Goal: Task Accomplishment & Management: Use online tool/utility

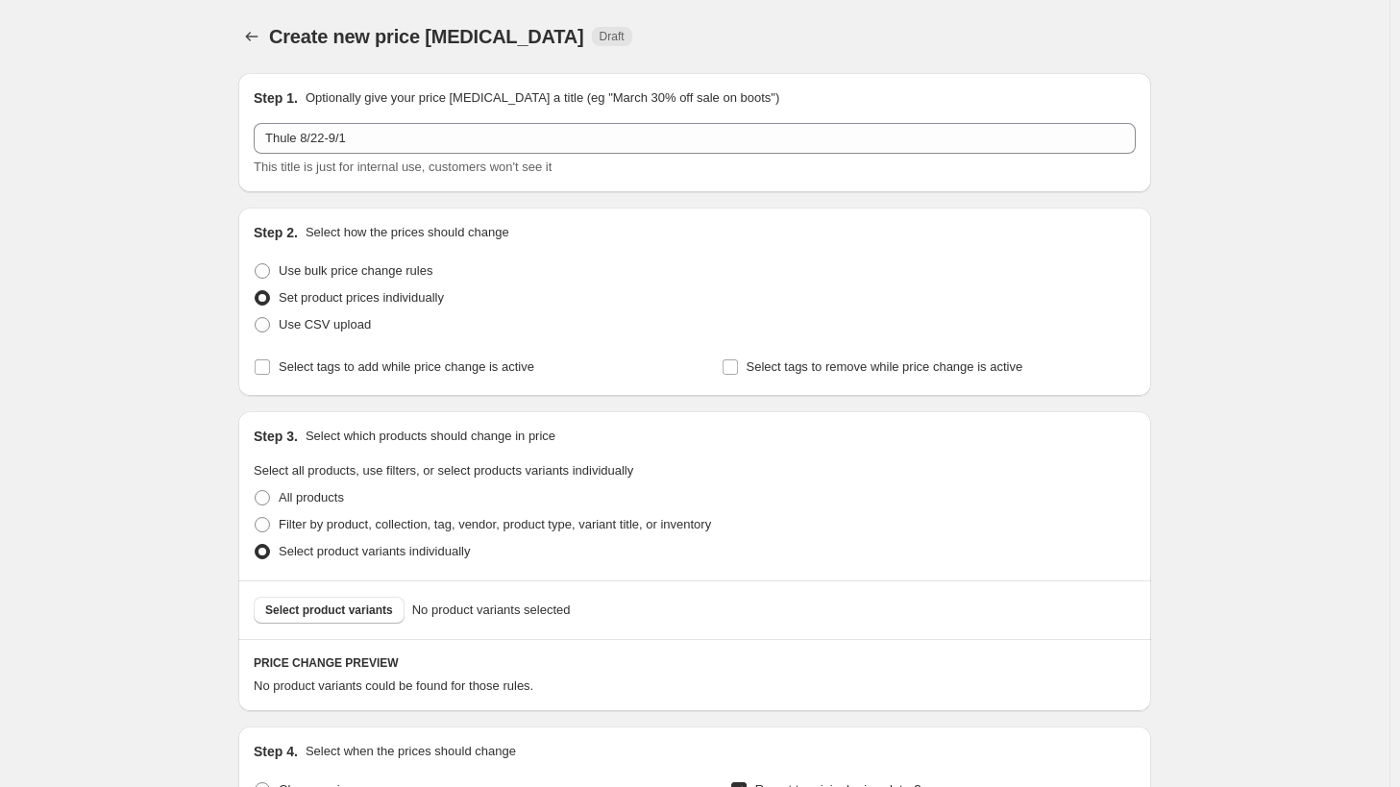
scroll to position [580, 0]
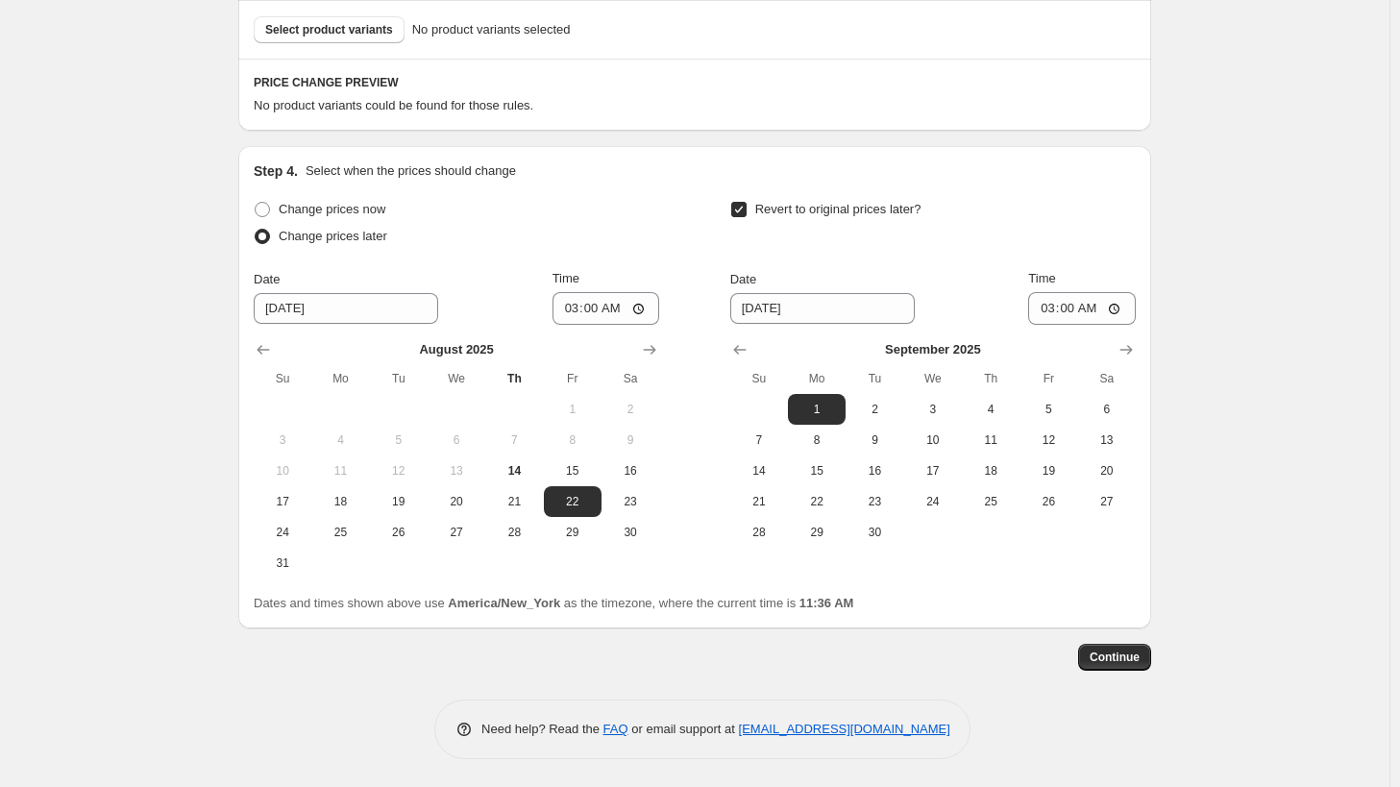
click at [1210, 535] on div "Create new price change job. This page is ready Create new price change job Dra…" at bounding box center [695, 104] width 1390 height 1368
click at [1122, 649] on button "Continue" at bounding box center [1114, 657] width 73 height 27
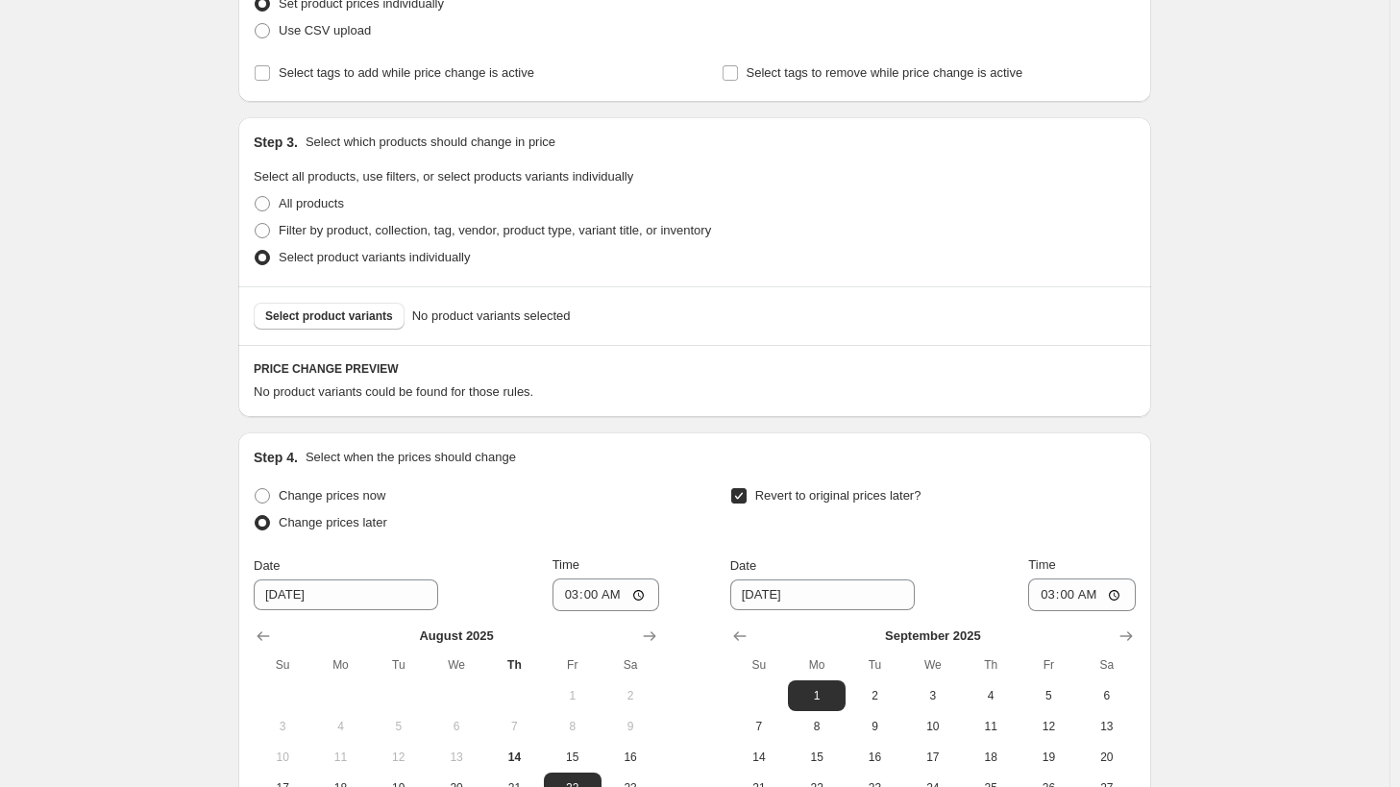
scroll to position [400, 0]
click at [342, 326] on button "Select product variants" at bounding box center [329, 318] width 151 height 27
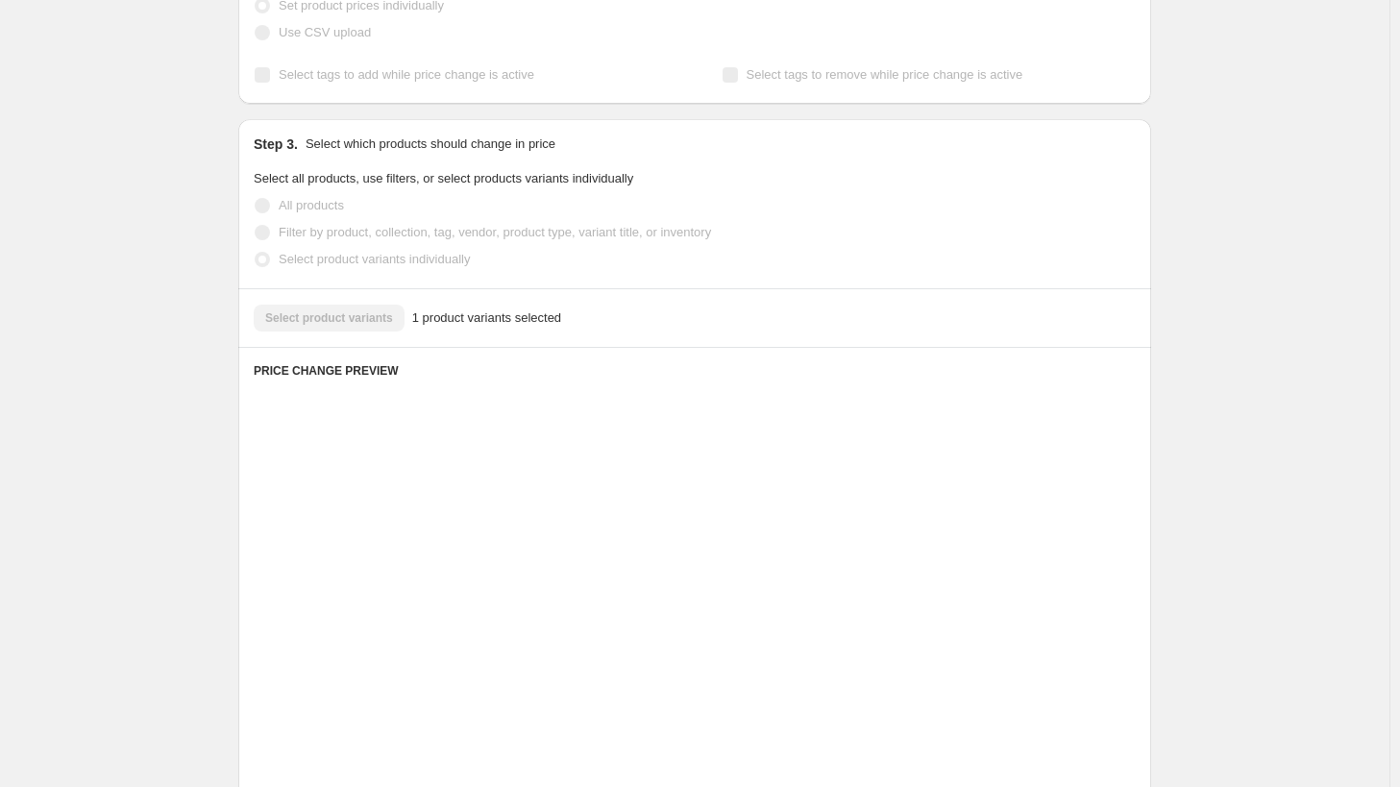
scroll to position [292, 0]
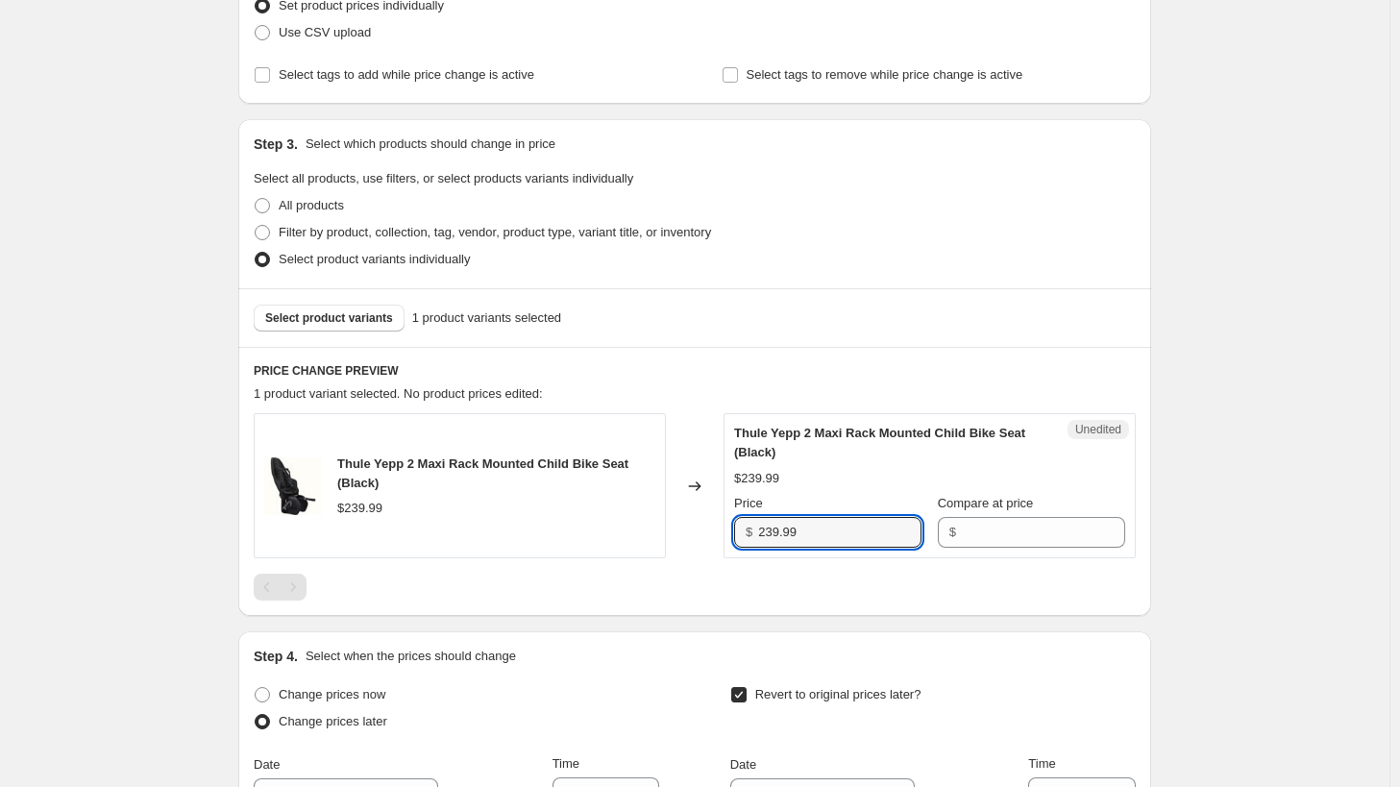
drag, startPoint x: 842, startPoint y: 530, endPoint x: 757, endPoint y: 527, distance: 84.6
click at [750, 528] on div "$ 239.99" at bounding box center [827, 532] width 187 height 31
click at [990, 535] on input "Compare at price" at bounding box center [1043, 532] width 163 height 31
paste input "239.99"
type input "239.99"
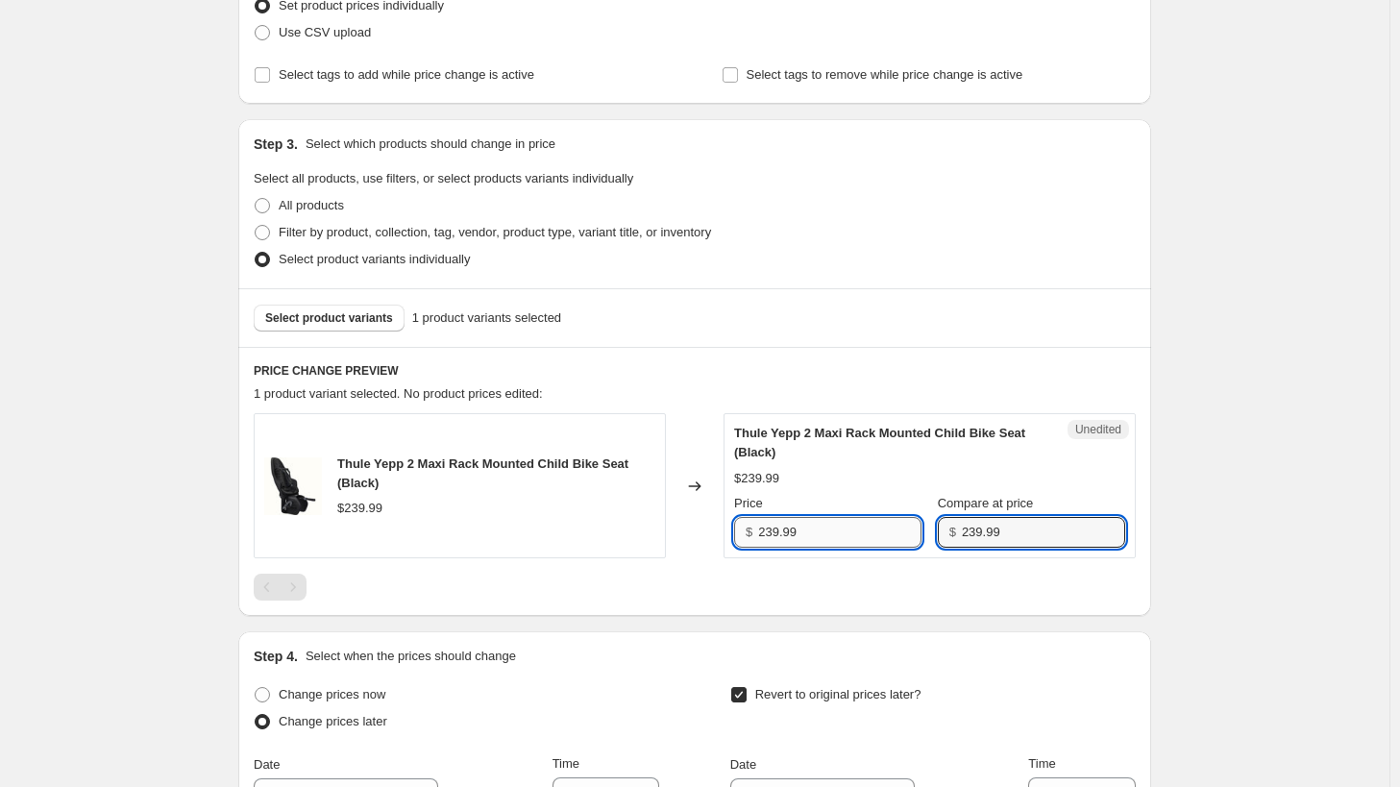
click at [828, 533] on input "239.99" at bounding box center [839, 532] width 163 height 31
click at [815, 540] on input "239.99" at bounding box center [839, 532] width 163 height 31
type input "190.99"
click at [1280, 462] on div "Create new price change job. This page is ready Create new price change job Dra…" at bounding box center [695, 490] width 1390 height 1565
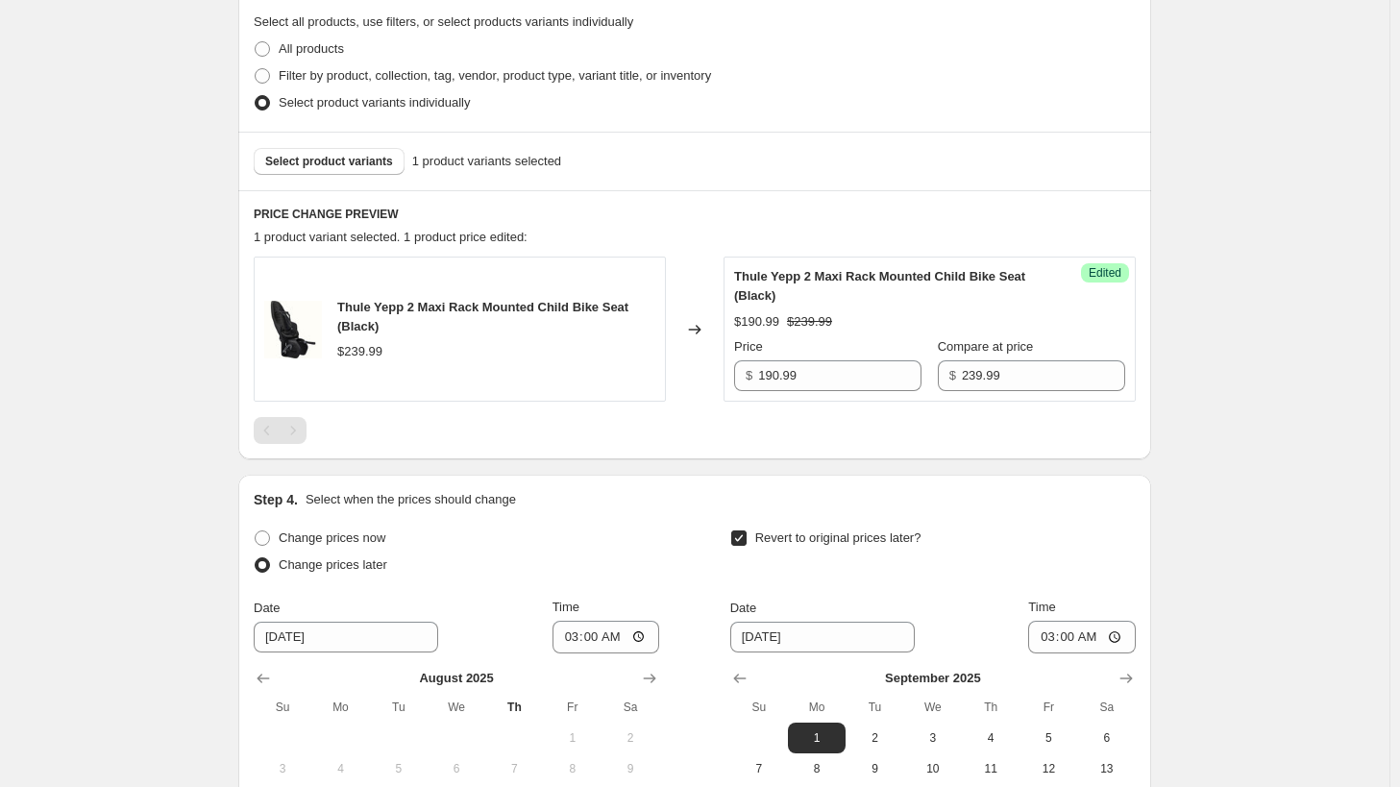
scroll to position [484, 0]
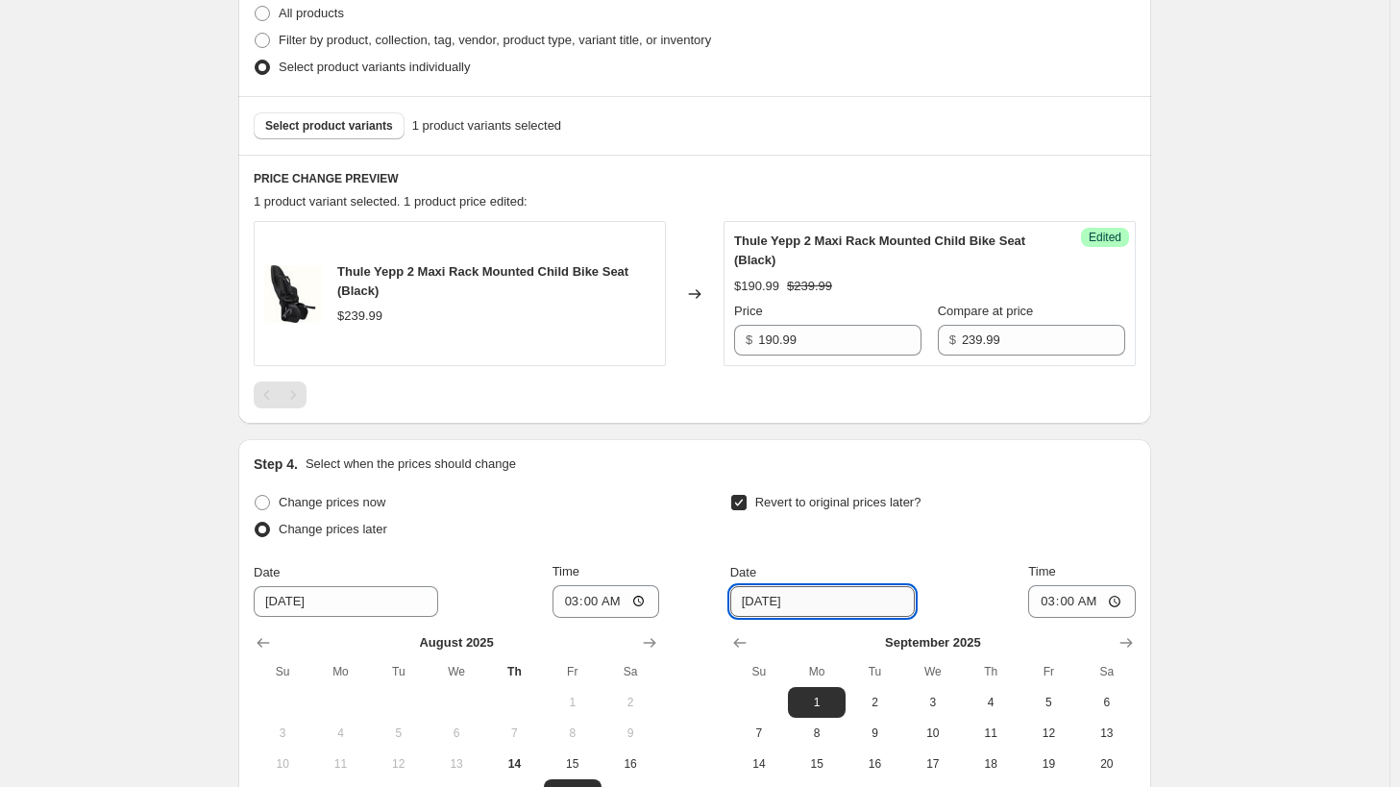
click at [812, 597] on input "9/1/2025" at bounding box center [822, 601] width 185 height 31
click at [878, 704] on span "2" at bounding box center [874, 702] width 42 height 15
type input "[DATE]"
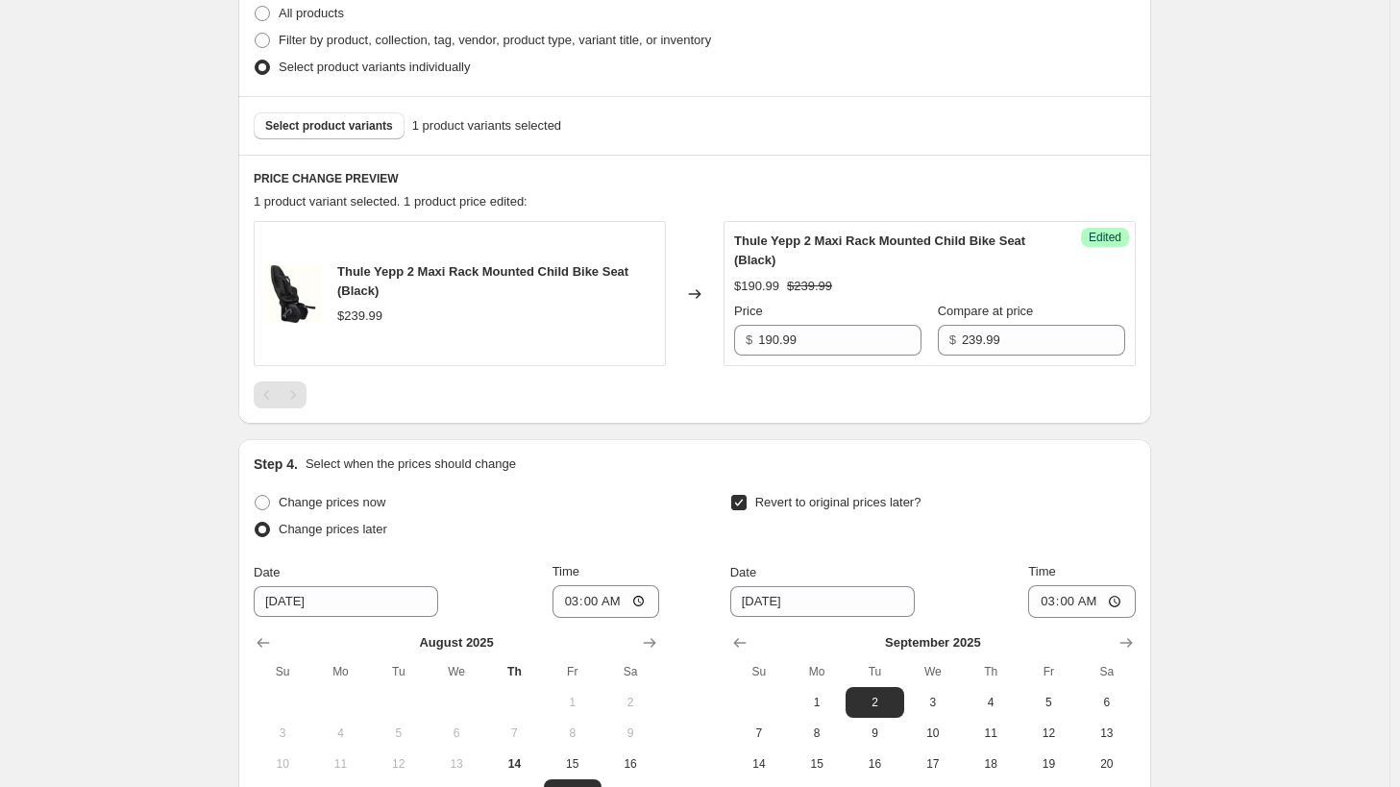
click at [1317, 641] on div "Create new price change job. This page is ready Create new price change job Dra…" at bounding box center [695, 298] width 1390 height 1565
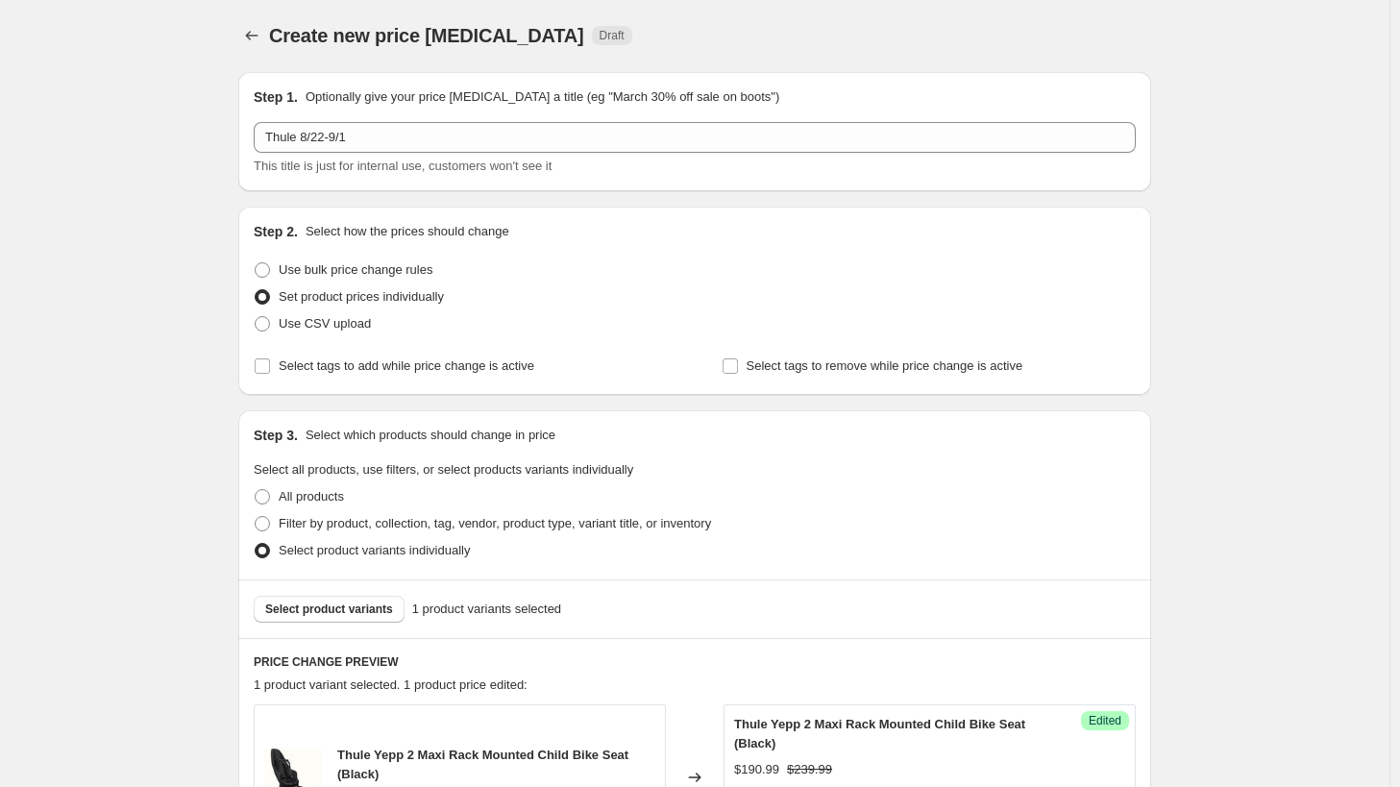
scroll to position [0, 0]
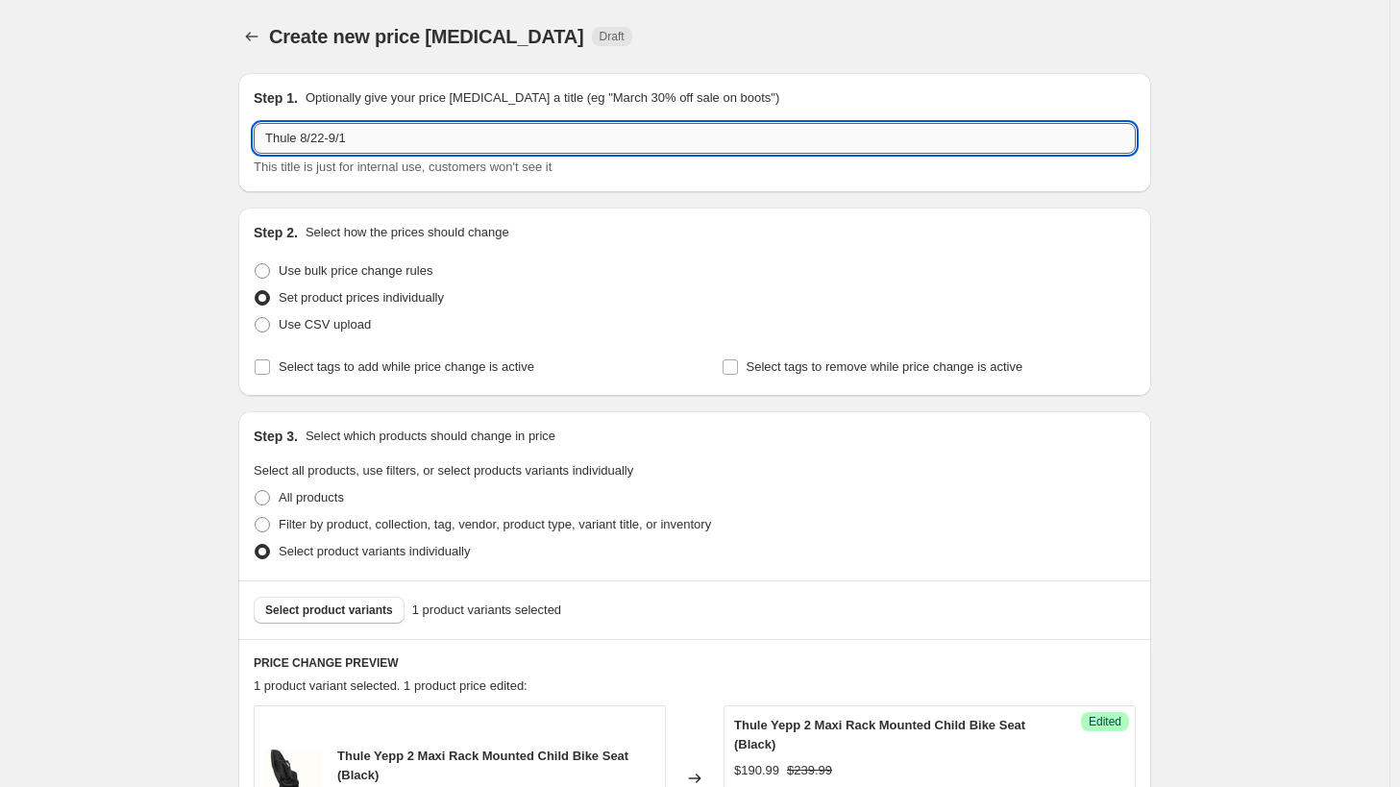
click at [404, 129] on input "Thule 8/22-9/1" at bounding box center [695, 138] width 882 height 31
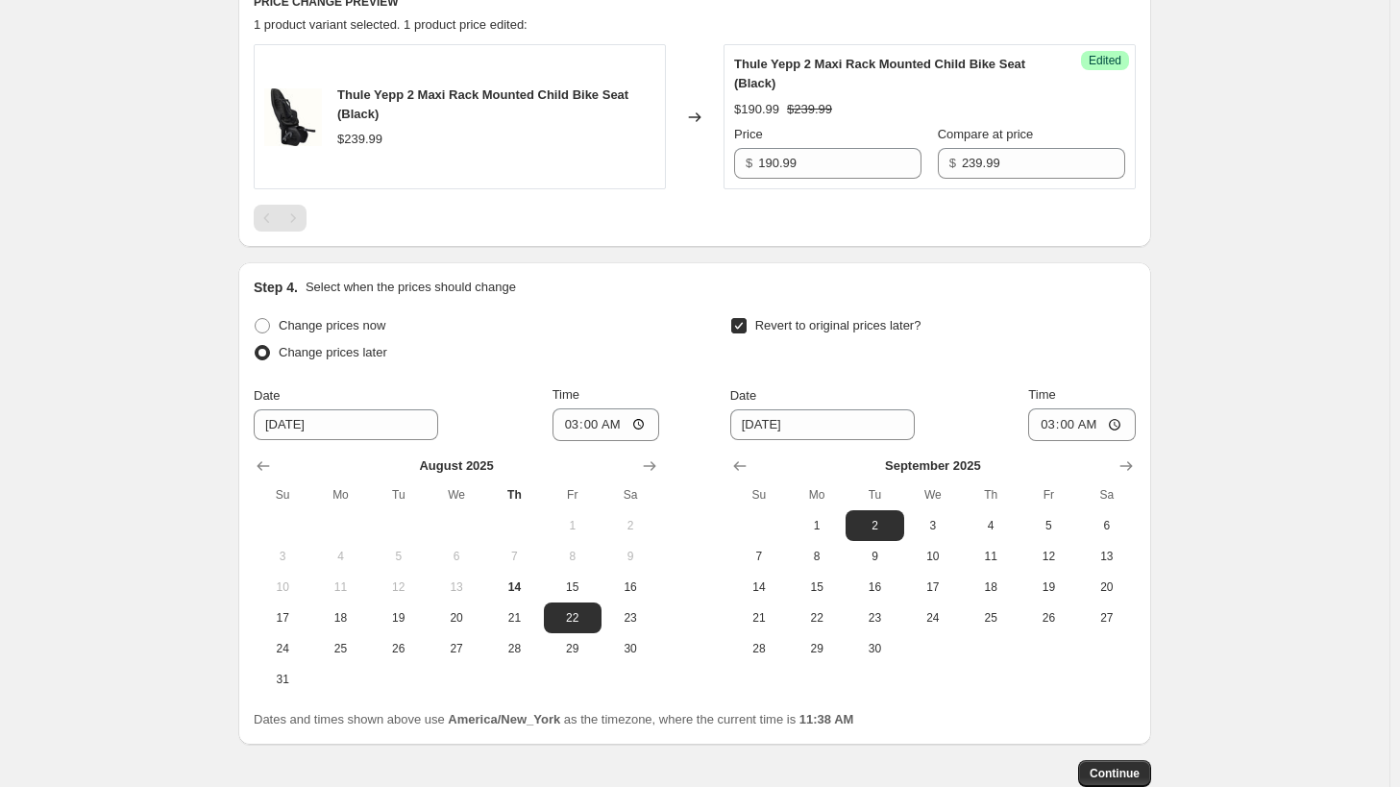
scroll to position [776, 0]
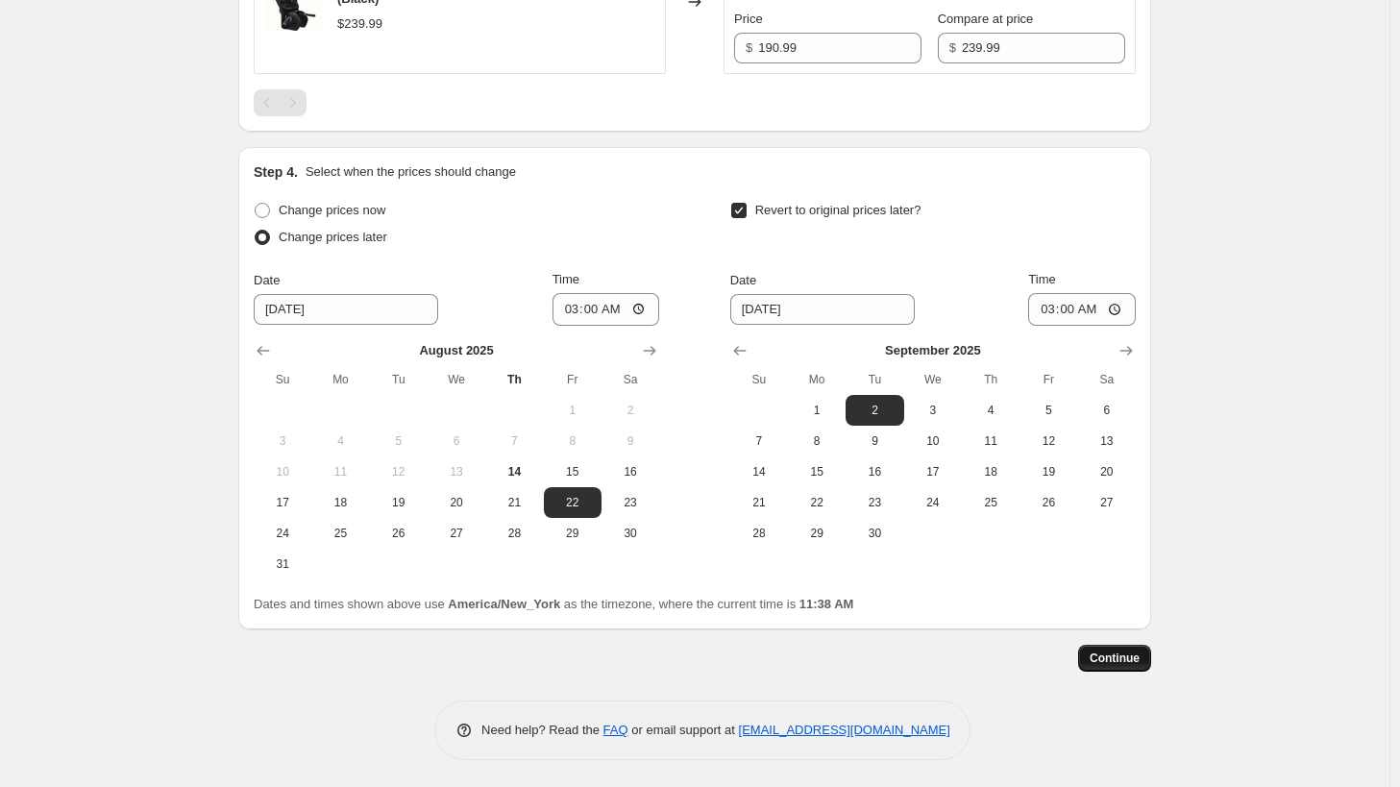
type input "Thule 8/22-9/1: [DATE] Promo Price"
click at [1107, 658] on span "Continue" at bounding box center [1115, 658] width 50 height 15
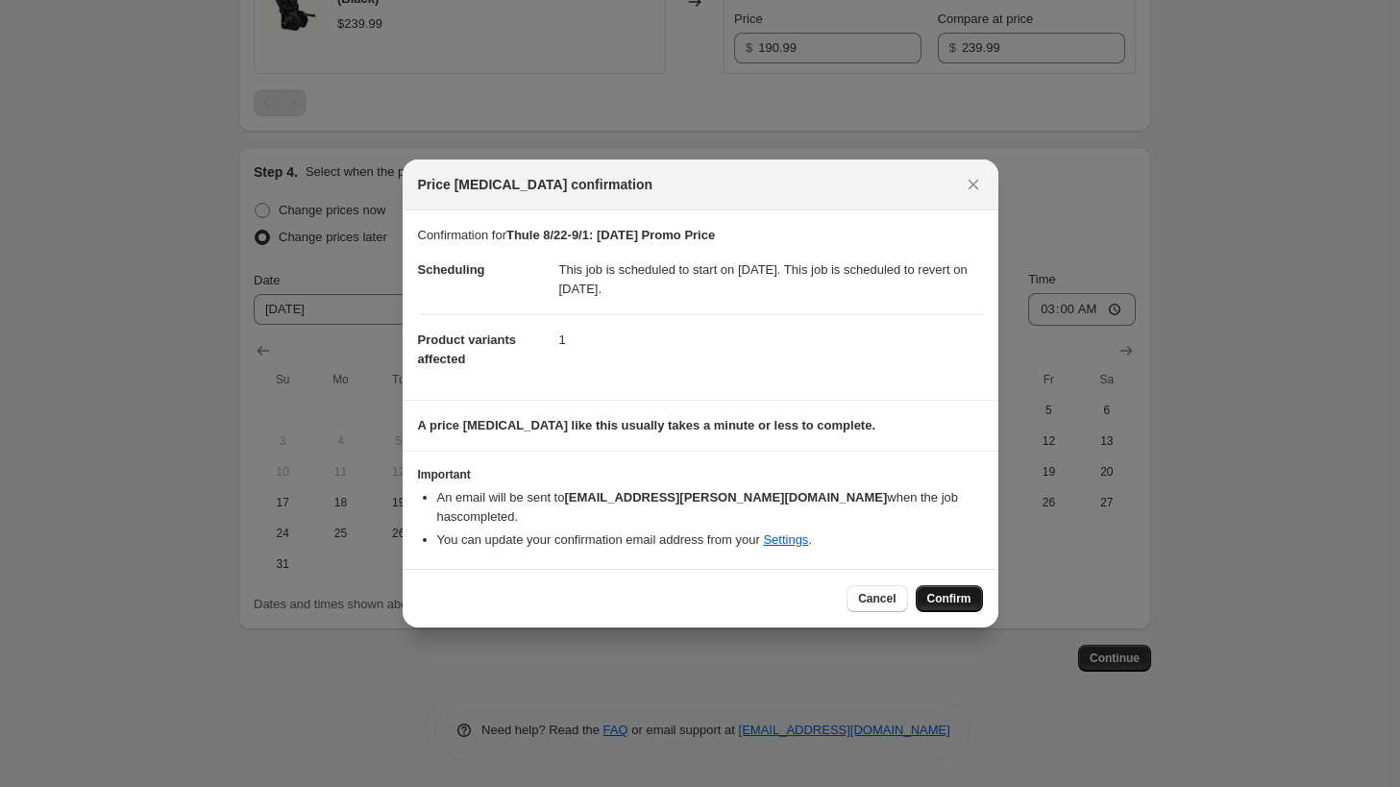
click at [967, 585] on button "Confirm" at bounding box center [949, 598] width 67 height 27
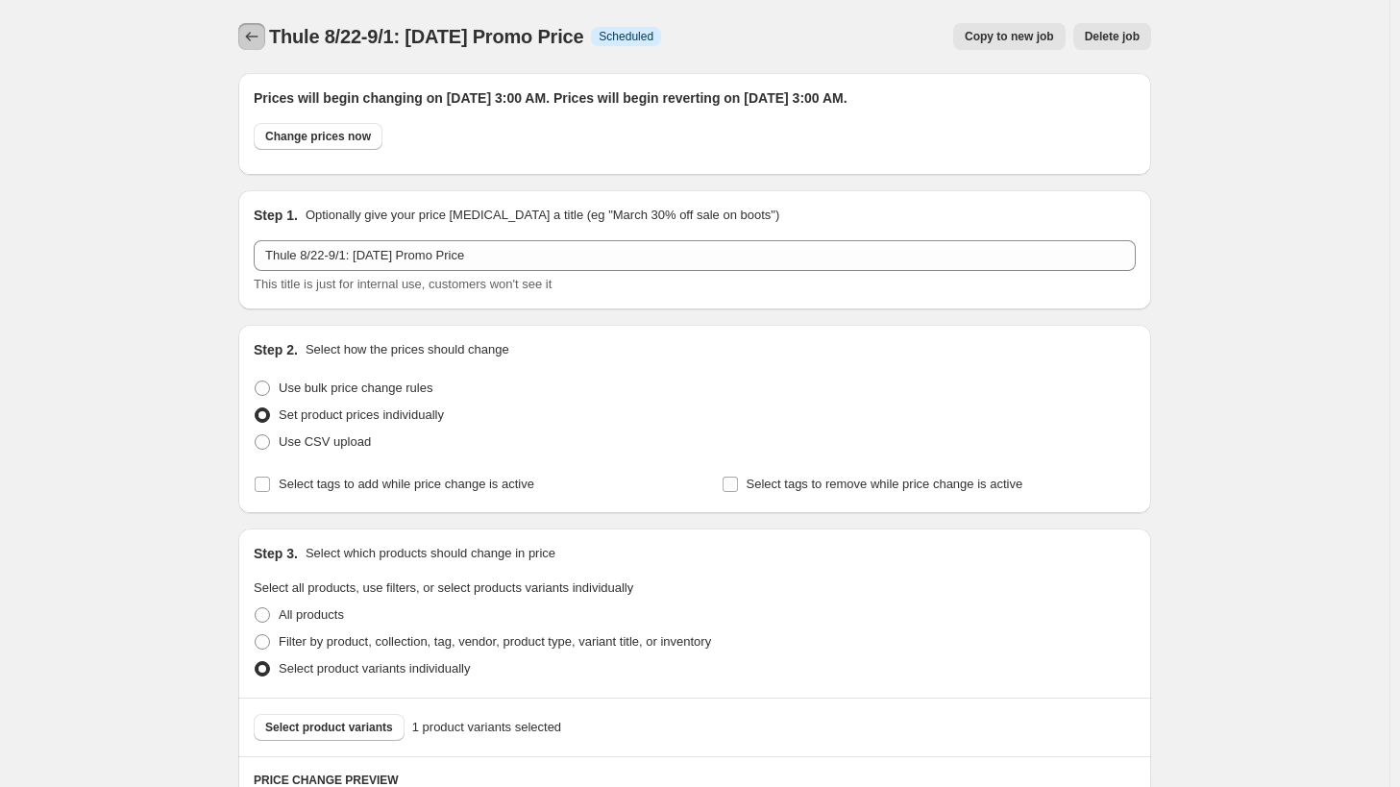
click at [252, 35] on icon "Price change jobs" at bounding box center [251, 36] width 19 height 19
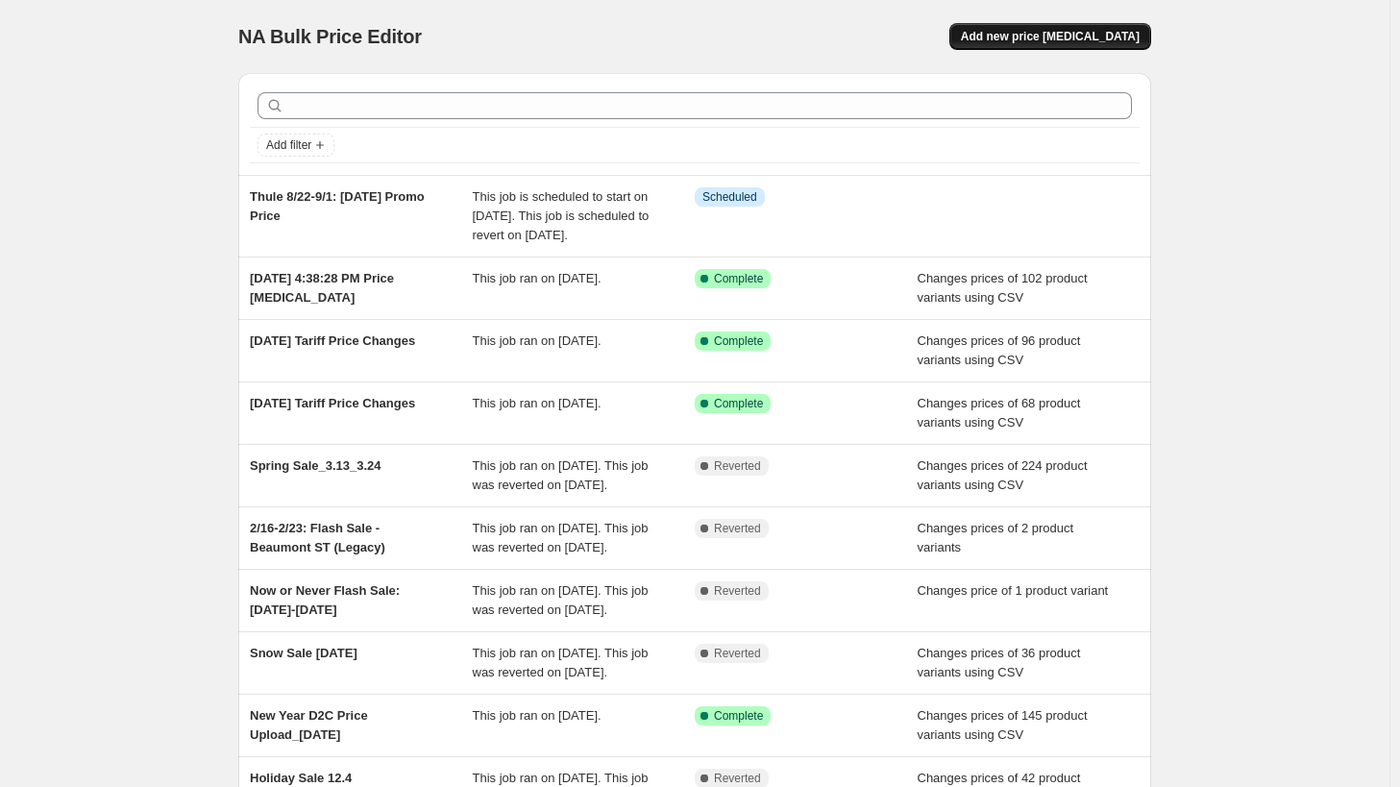
click at [1123, 32] on span "Add new price [MEDICAL_DATA]" at bounding box center [1050, 36] width 179 height 15
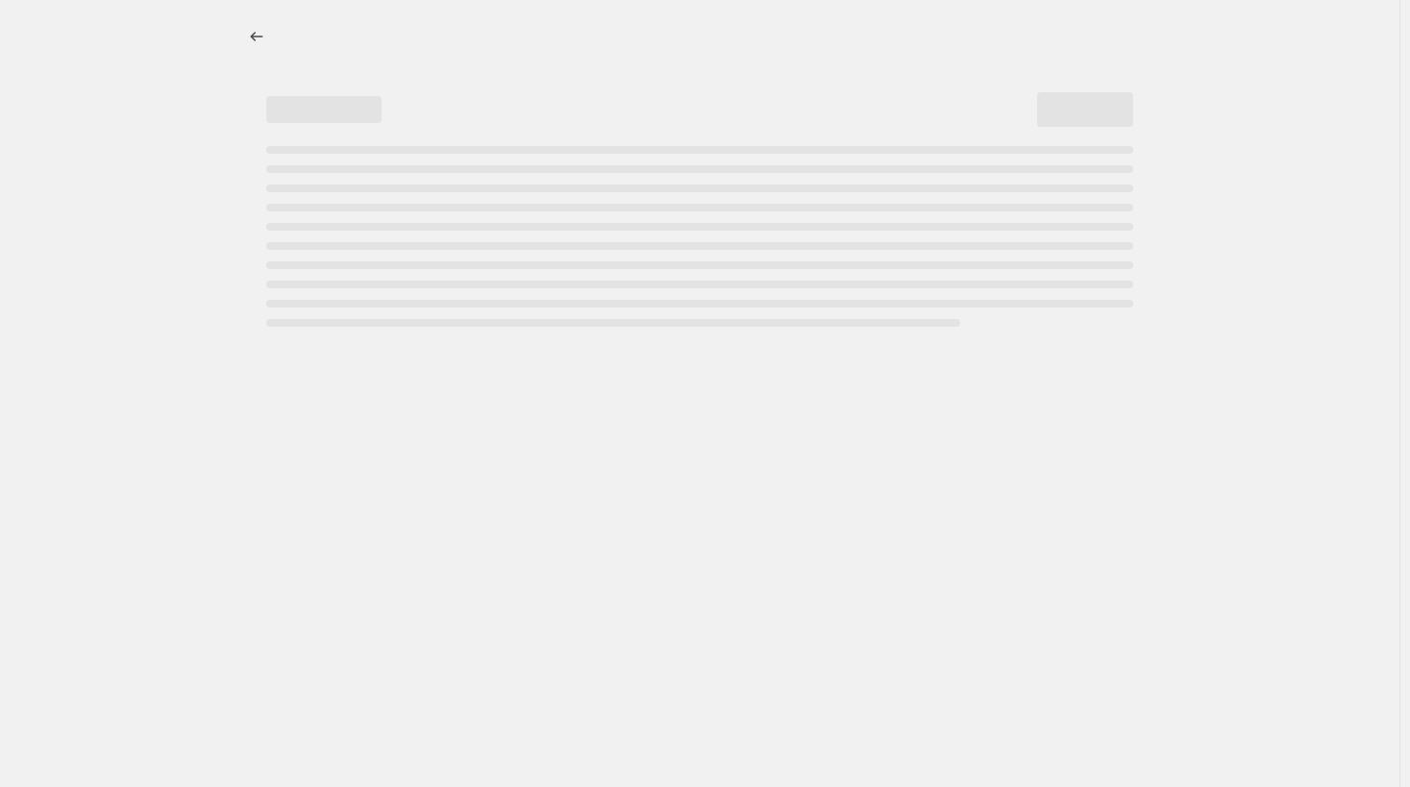
select select "percentage"
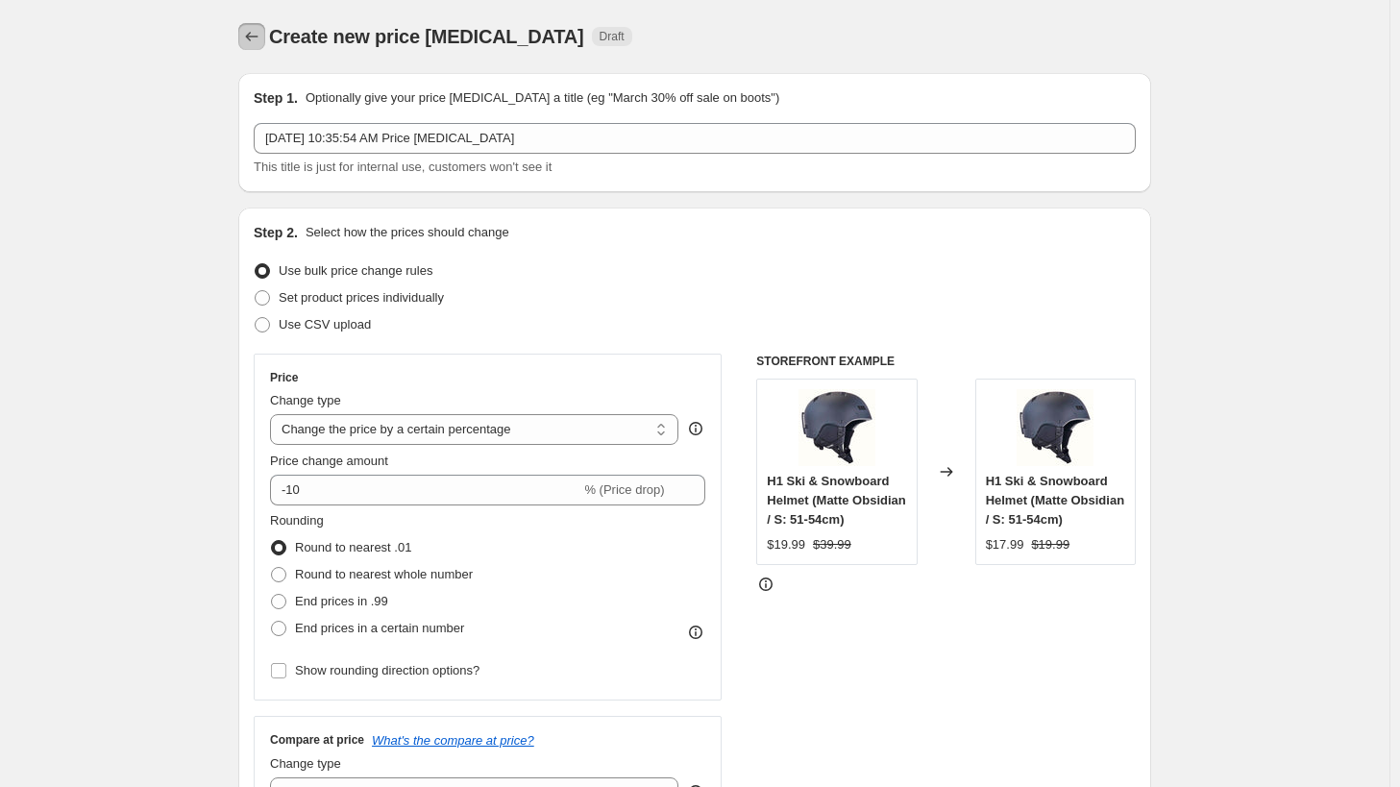
click at [257, 26] on button "Price change jobs" at bounding box center [251, 36] width 27 height 27
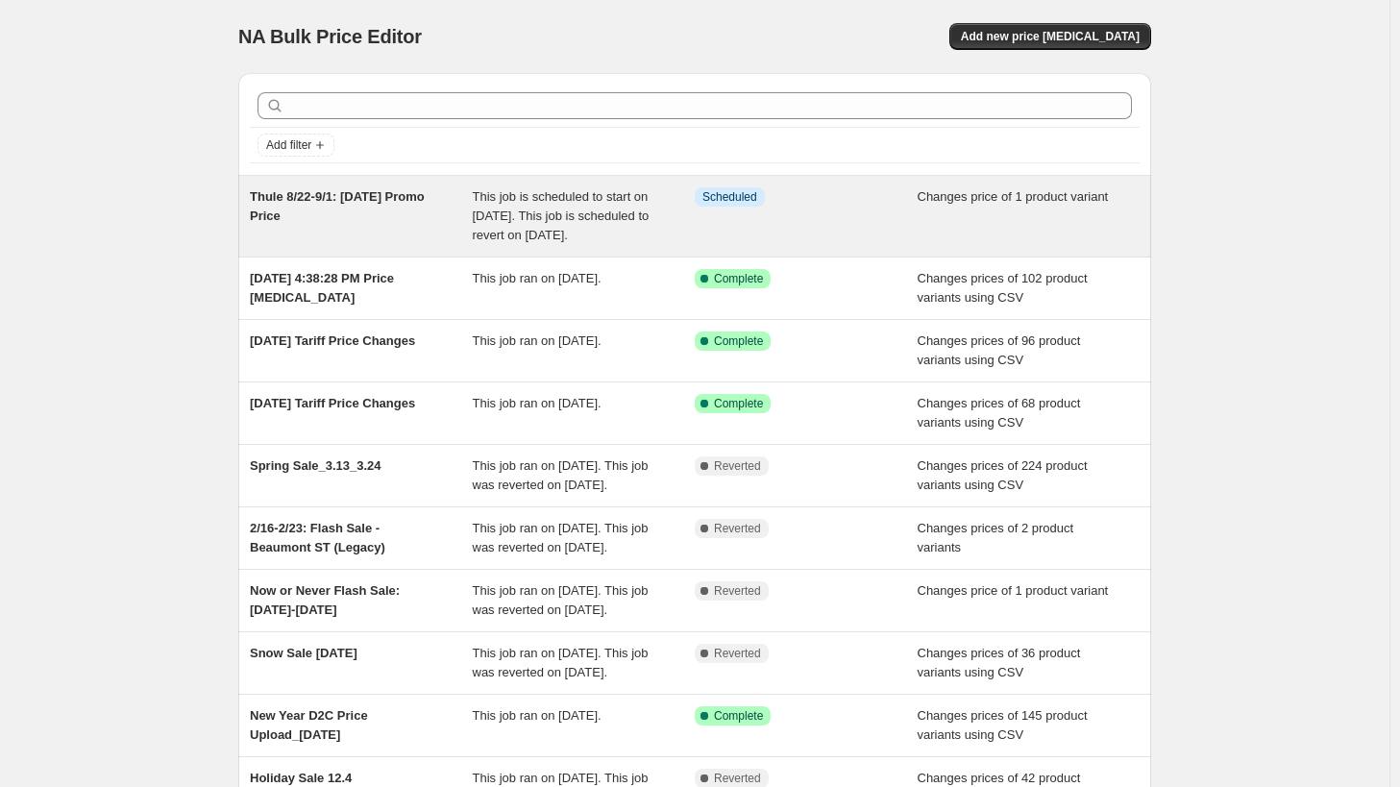
click at [349, 209] on div "Thule 8/22-9/1: [DATE] Promo Price" at bounding box center [361, 216] width 223 height 58
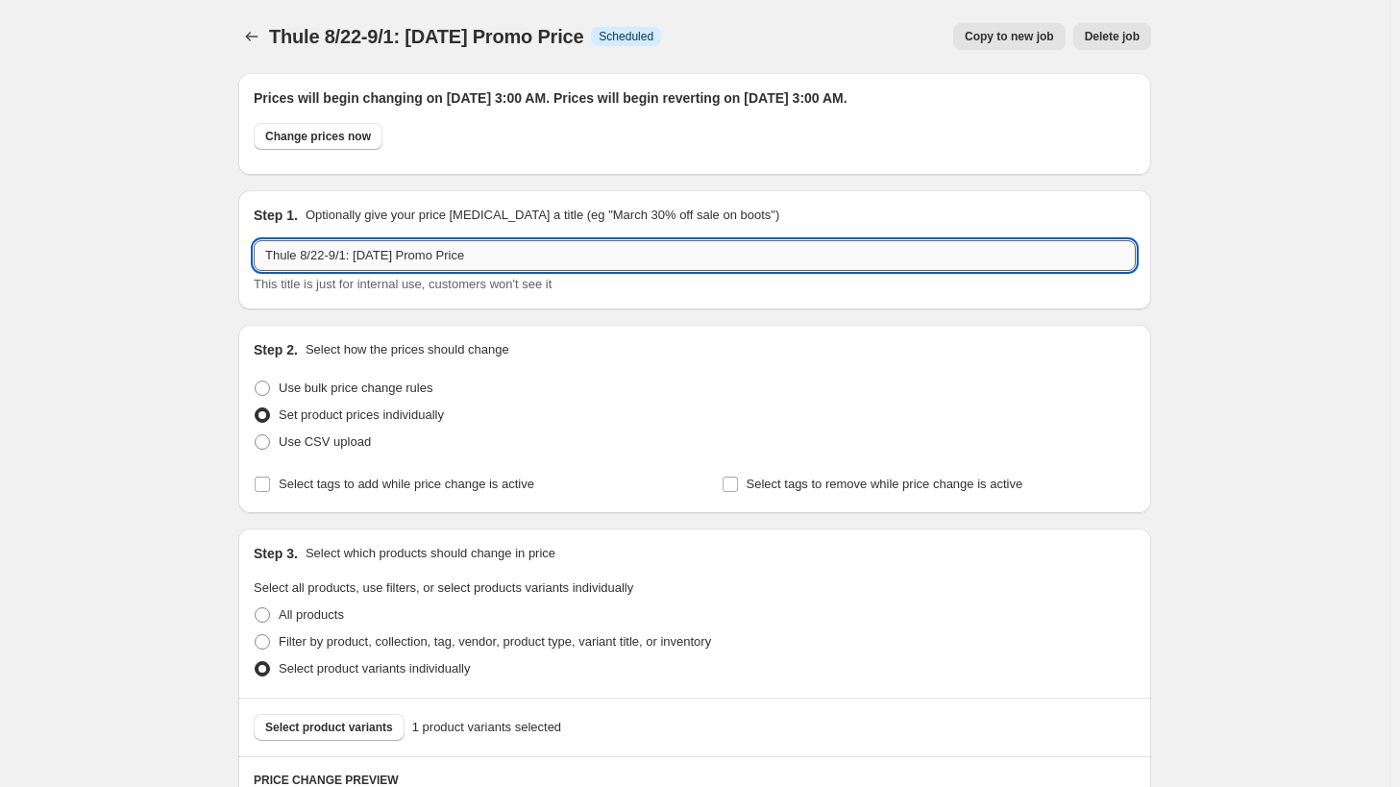
click at [375, 269] on input "Thule 8/22-9/1: [DATE] Promo Price" at bounding box center [695, 255] width 882 height 31
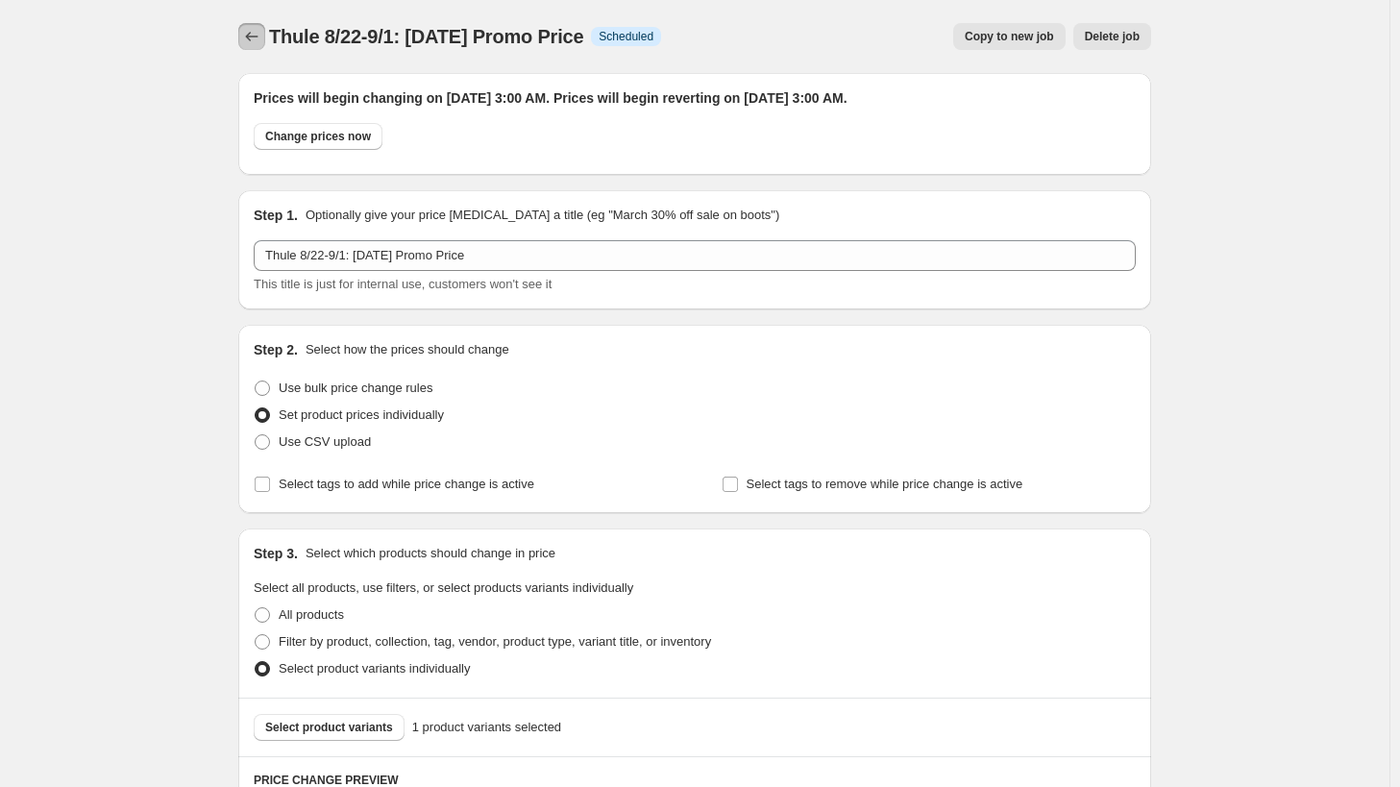
click at [259, 40] on icon "Price change jobs" at bounding box center [251, 36] width 19 height 19
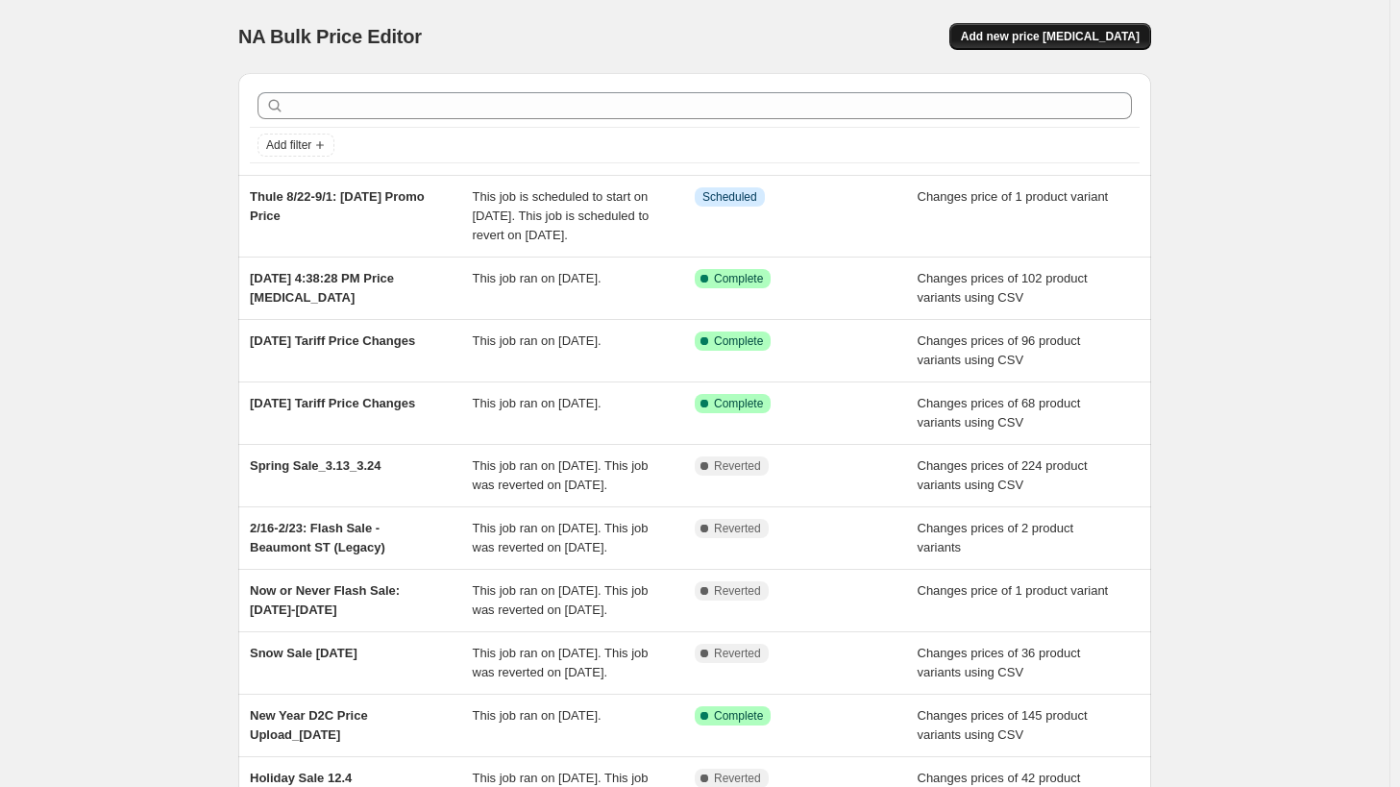
click at [1115, 33] on span "Add new price [MEDICAL_DATA]" at bounding box center [1050, 36] width 179 height 15
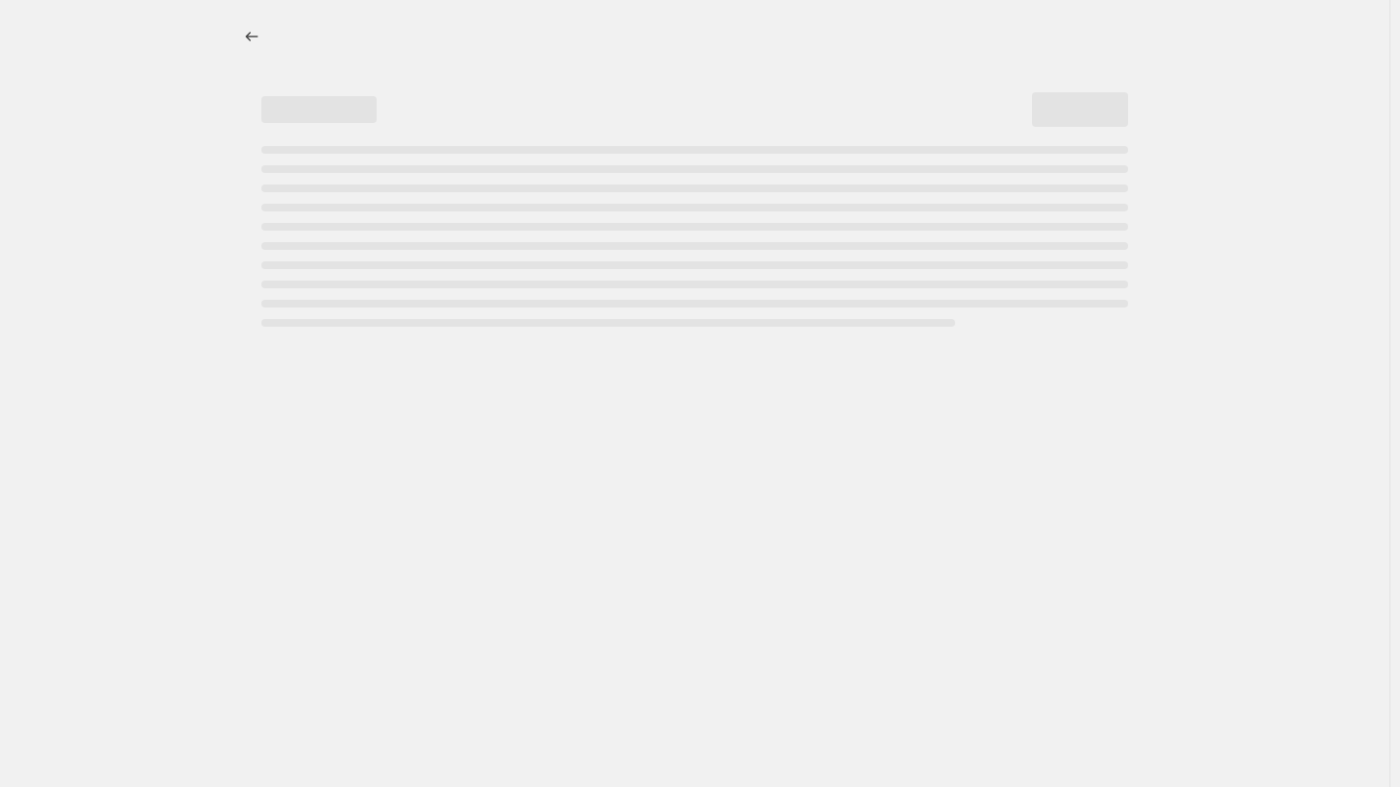
select select "percentage"
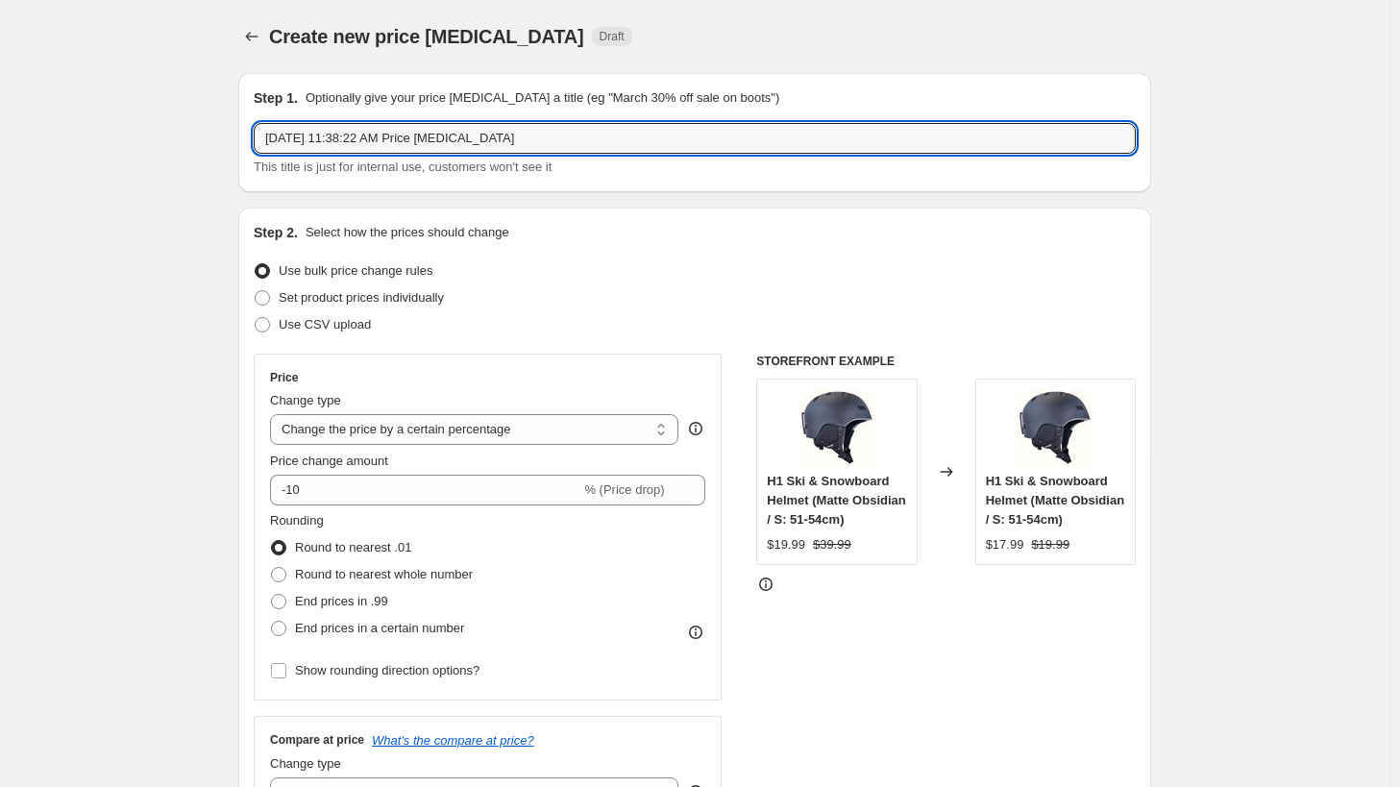
drag, startPoint x: 569, startPoint y: 145, endPoint x: 116, endPoint y: 141, distance: 452.6
paste input "Thule 8/22-9/1: [DATE] Promo Price"
click at [326, 137] on input "Thule 8/22-9/1: [DATE] Promo Price" at bounding box center [695, 138] width 882 height 31
click at [327, 141] on input "Thule 8/22-9/1: [DATE] Promo Price" at bounding box center [695, 138] width 882 height 31
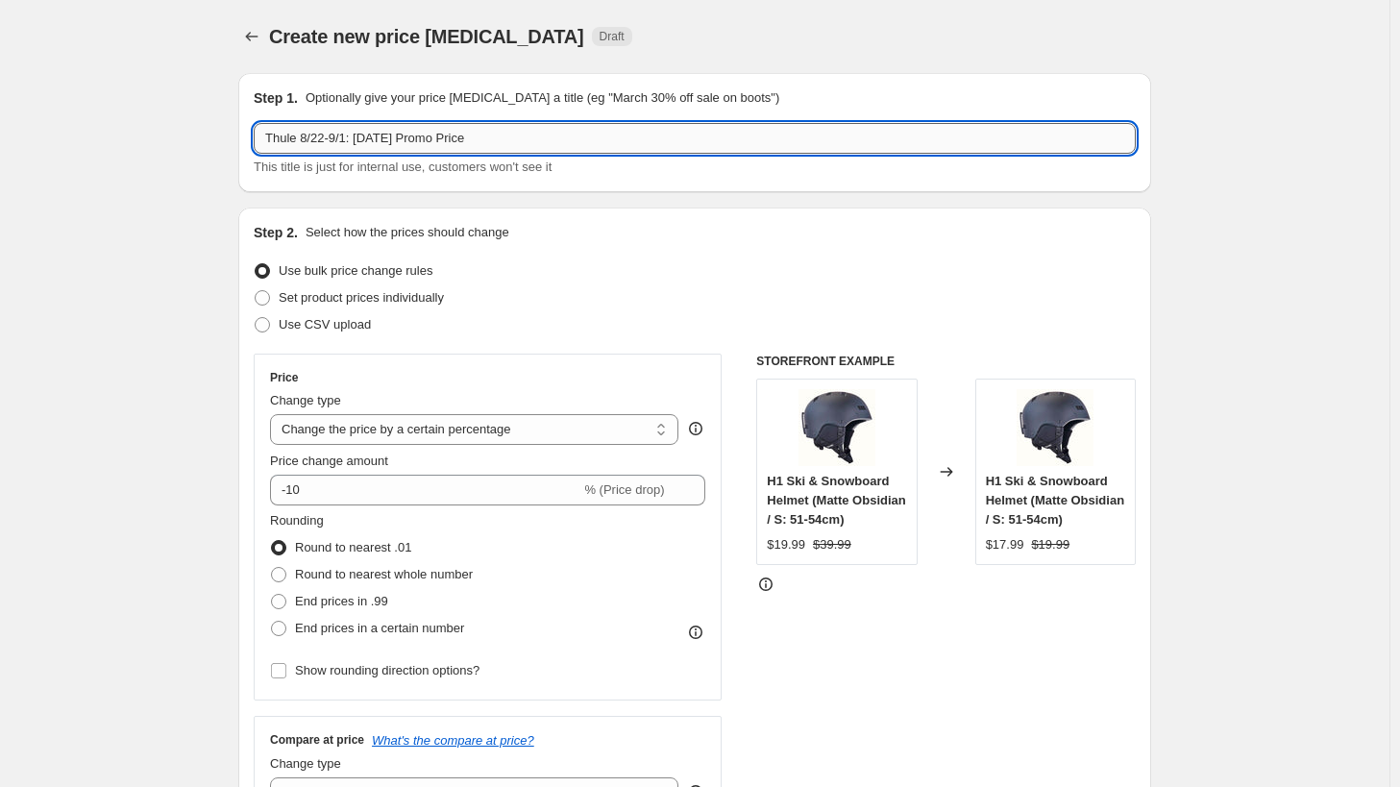
drag, startPoint x: 326, startPoint y: 137, endPoint x: 306, endPoint y: 132, distance: 21.0
click at [306, 132] on input "Thule 8/22-9/1: [DATE] Promo Price" at bounding box center [695, 138] width 882 height 31
click at [340, 136] on input "Thule 9/11-9/1: [DATE] Promo Price" at bounding box center [695, 138] width 882 height 31
click at [356, 143] on input "Thule 9/11-12/1: [DATE] Promo Price" at bounding box center [695, 138] width 882 height 31
drag, startPoint x: 366, startPoint y: 140, endPoint x: 419, endPoint y: 142, distance: 52.9
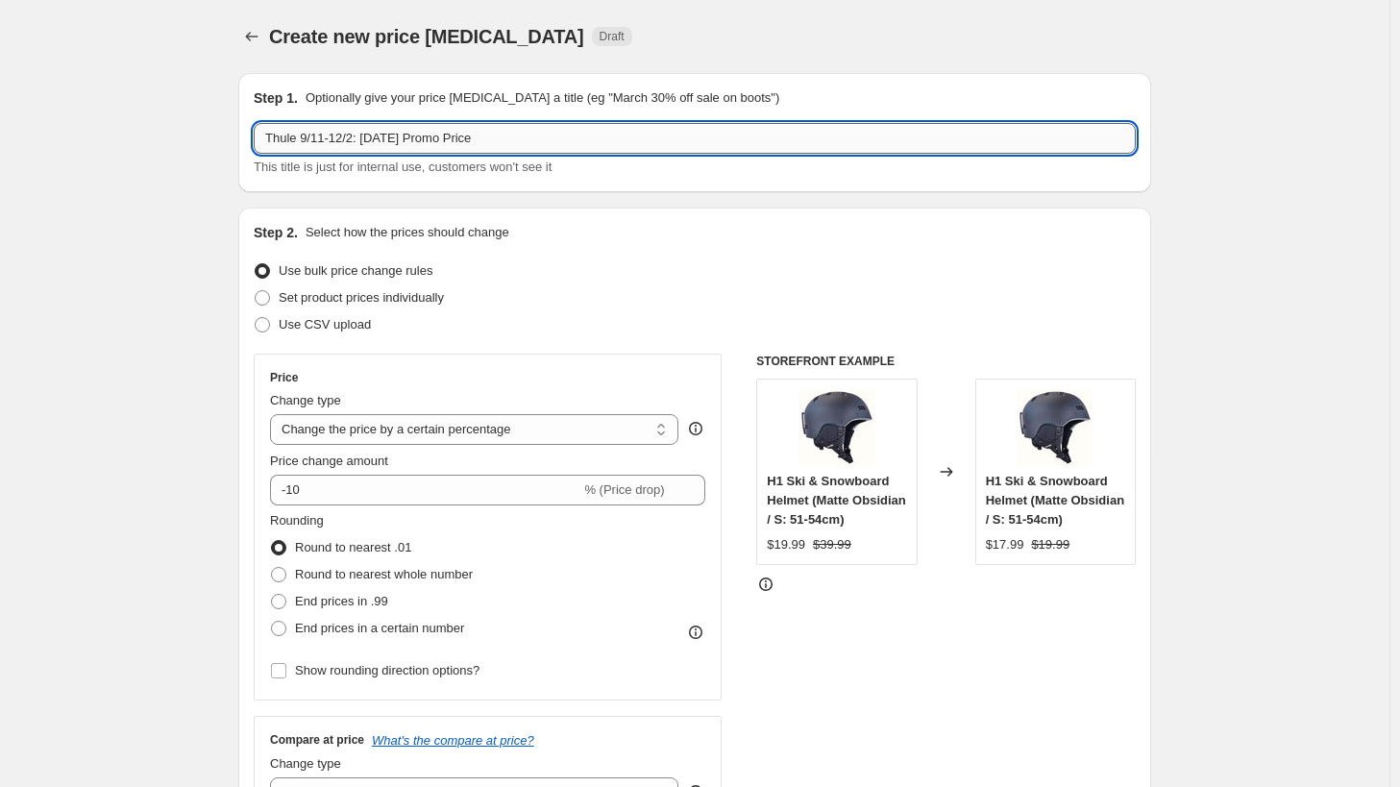
click at [419, 142] on input "Thule 9/11-12/2: [DATE] Promo Price" at bounding box center [695, 138] width 882 height 31
type input "Thule 9/11-12/2: [DATE][DATE] Promo Price"
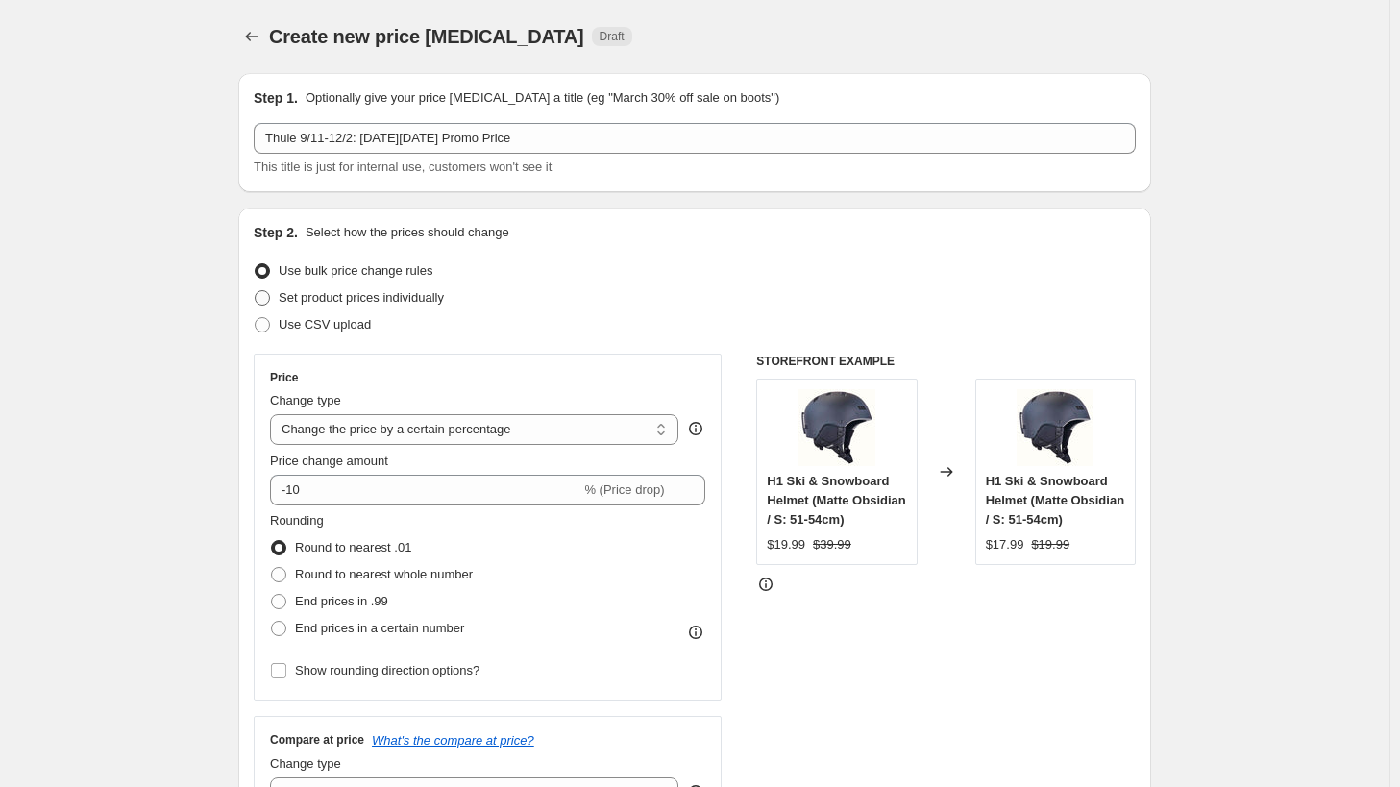
click at [400, 301] on span "Set product prices individually" at bounding box center [361, 297] width 165 height 14
click at [256, 291] on input "Set product prices individually" at bounding box center [255, 290] width 1 height 1
radio input "true"
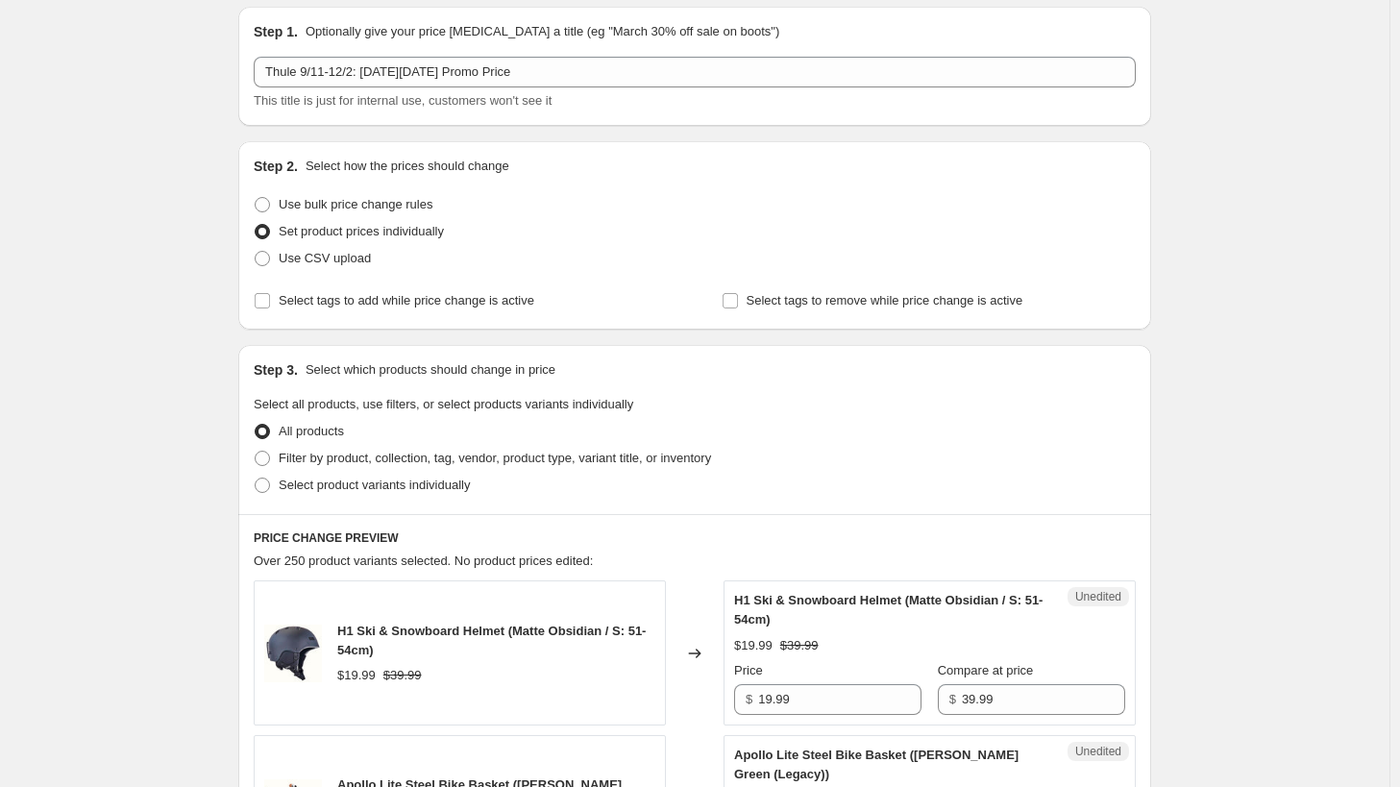
scroll to position [96, 0]
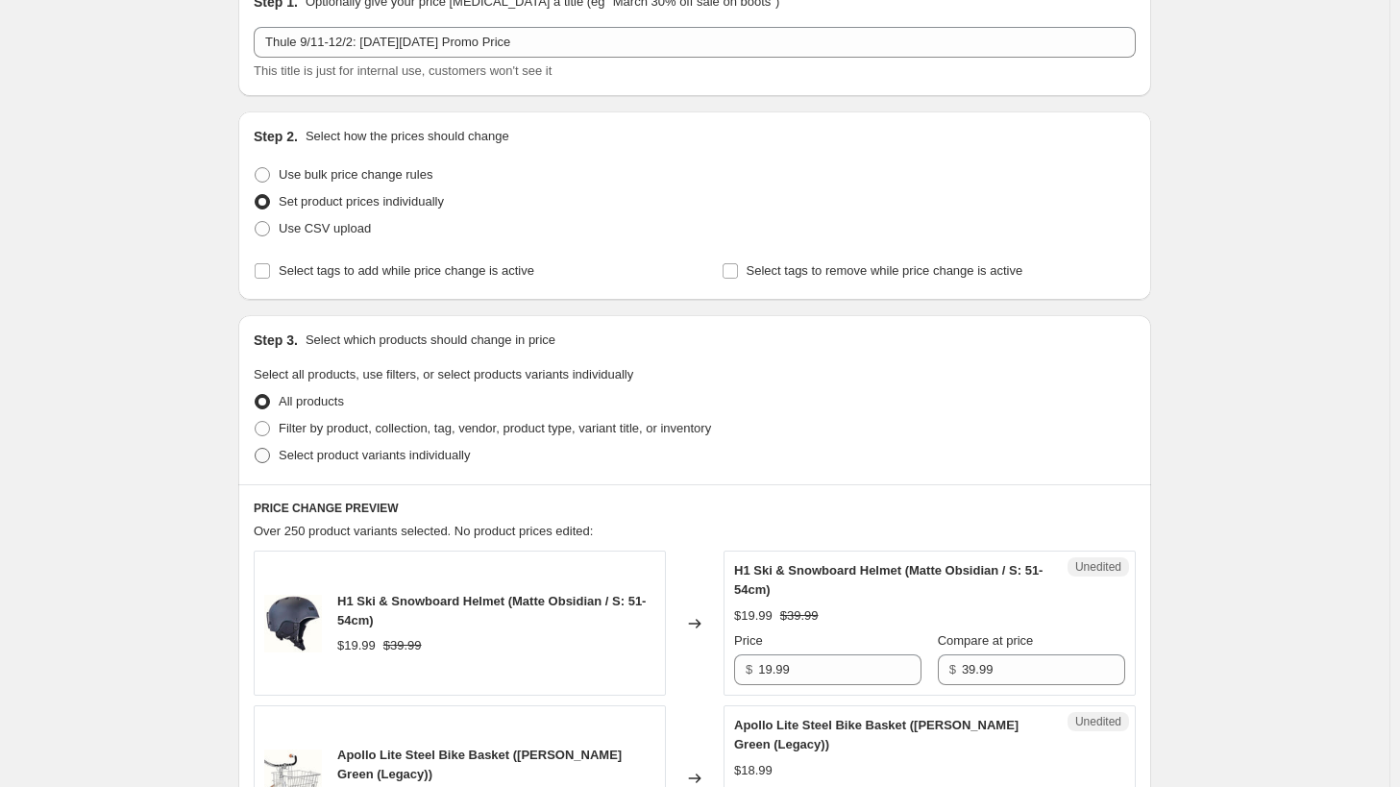
click at [359, 453] on span "Select product variants individually" at bounding box center [374, 455] width 191 height 14
click at [256, 449] on input "Select product variants individually" at bounding box center [255, 448] width 1 height 1
radio input "true"
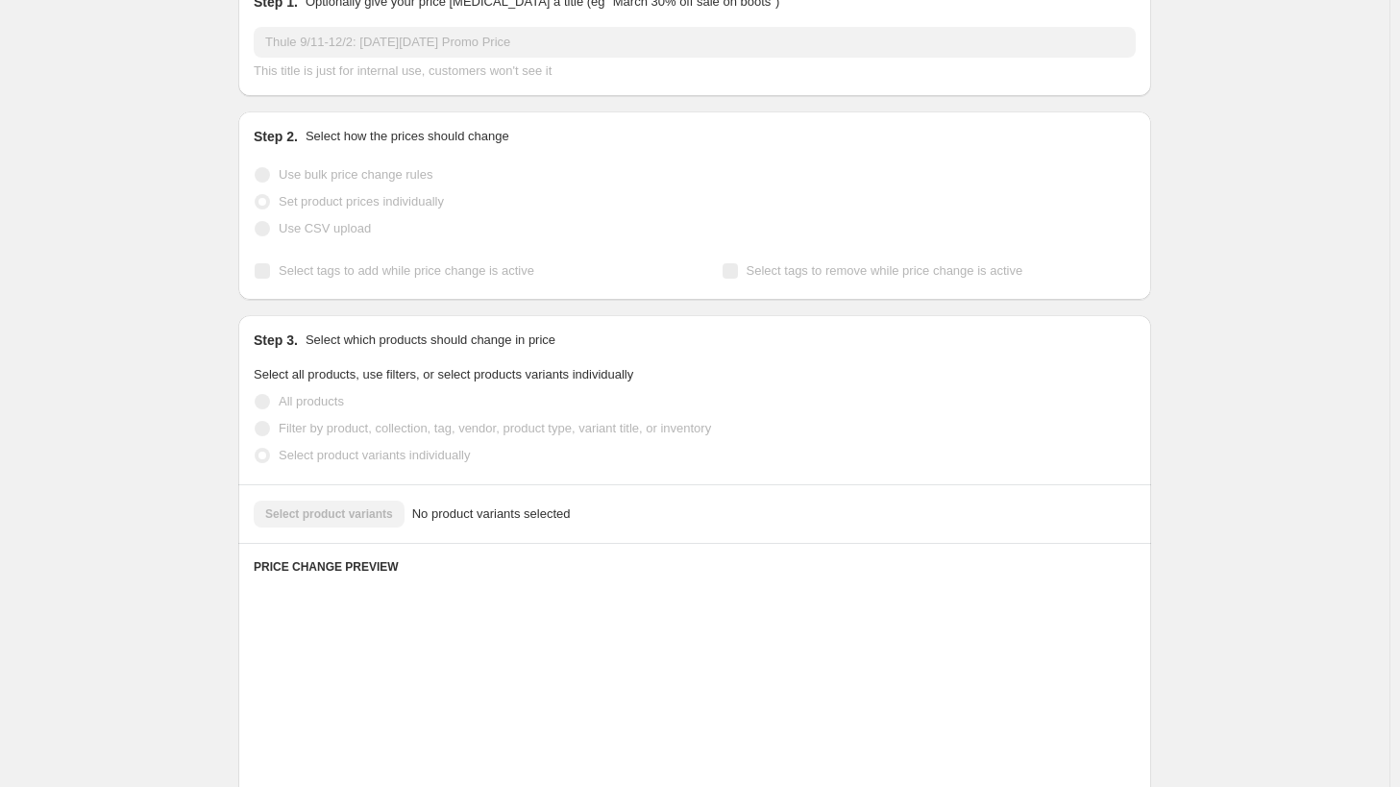
scroll to position [221, 0]
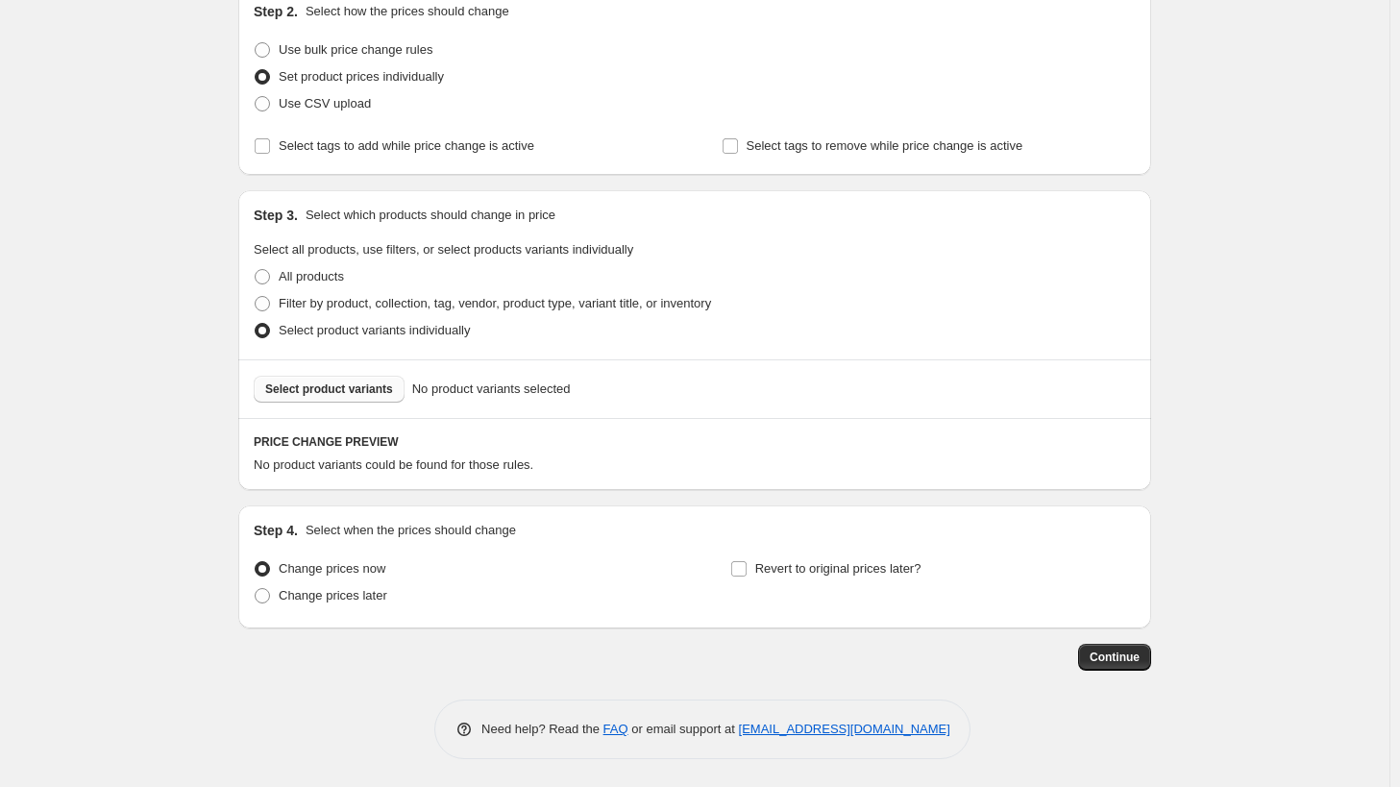
click at [360, 400] on button "Select product variants" at bounding box center [329, 389] width 151 height 27
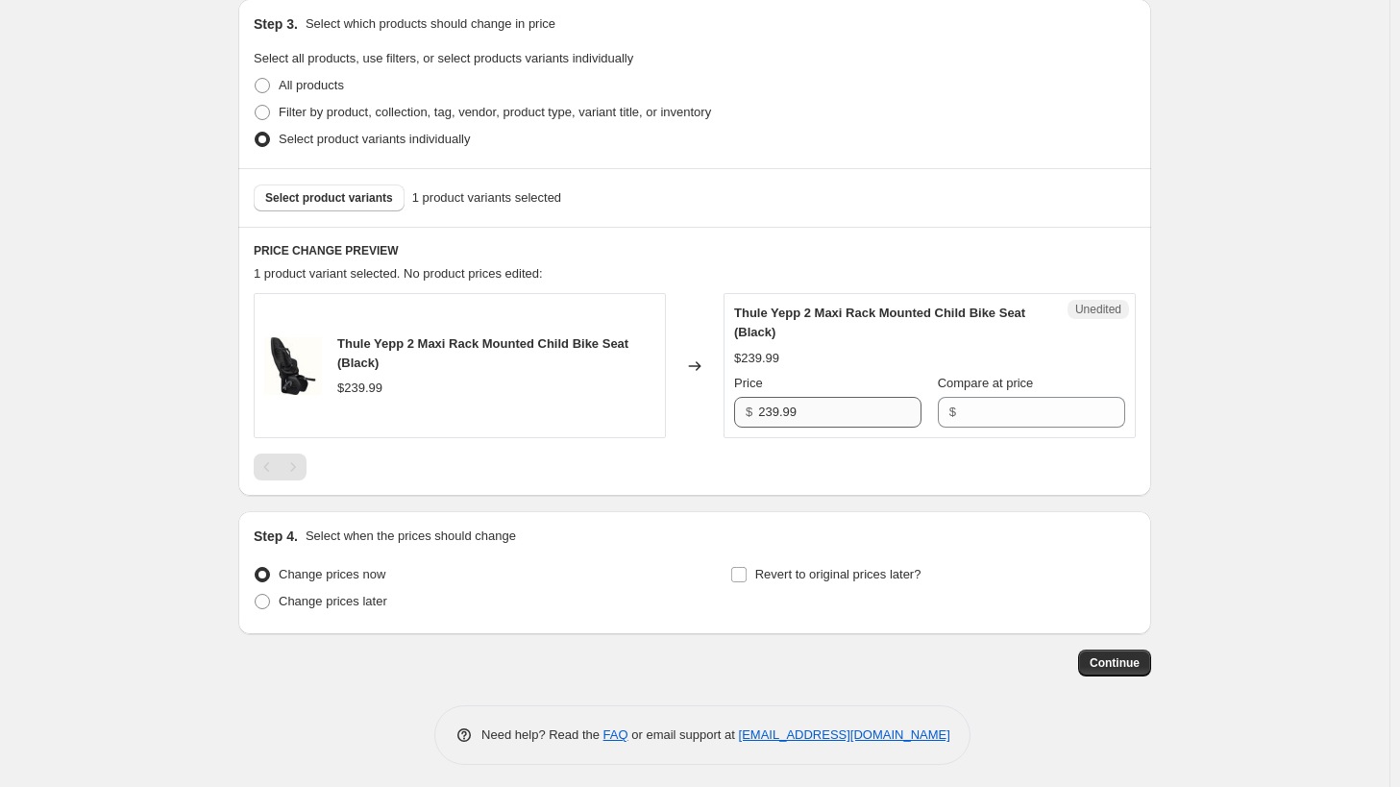
scroll to position [413, 0]
click at [828, 417] on input "239.99" at bounding box center [839, 411] width 163 height 31
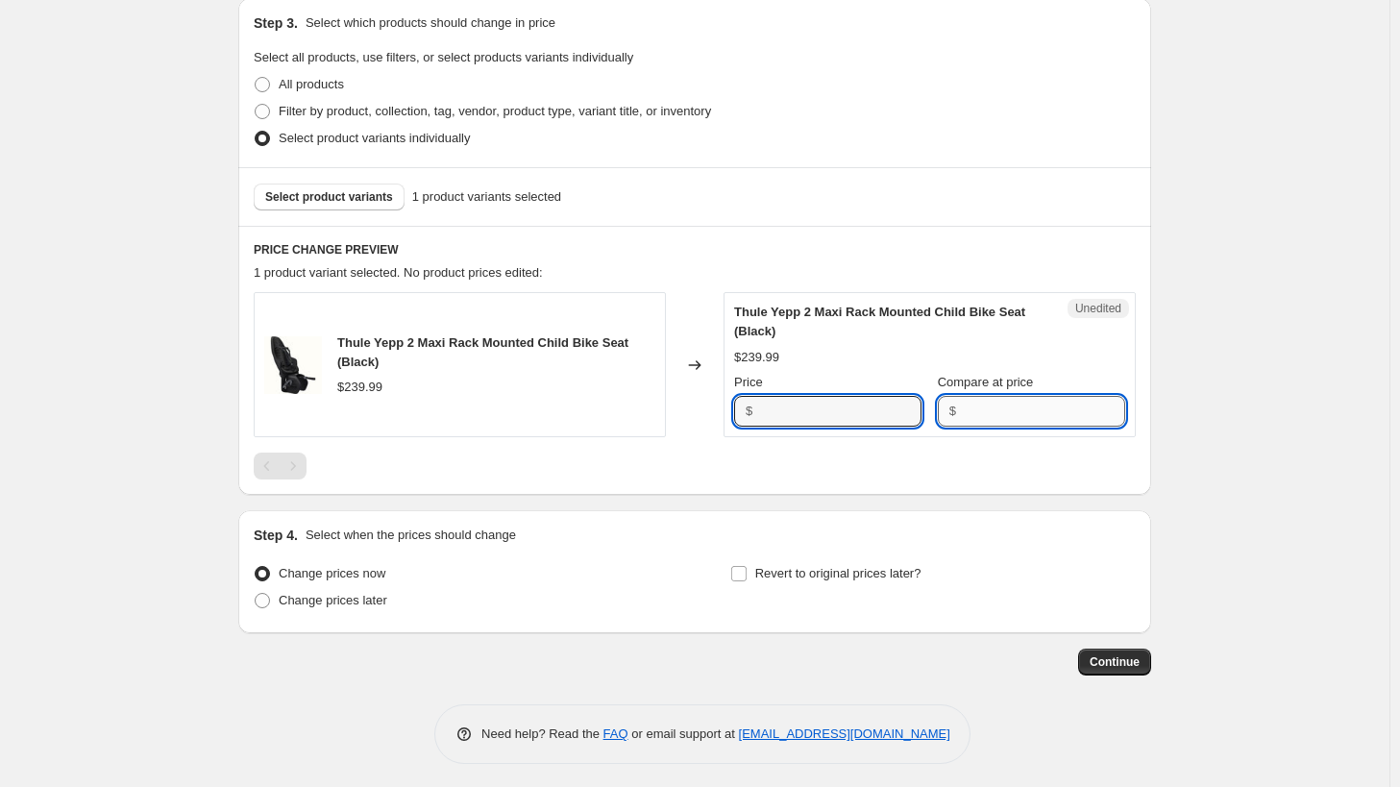
type input "239.99"
click at [989, 414] on input "Compare at price" at bounding box center [1043, 411] width 163 height 31
paste input "239.99"
type input "239.99"
click at [859, 415] on input "239.99" at bounding box center [839, 411] width 163 height 31
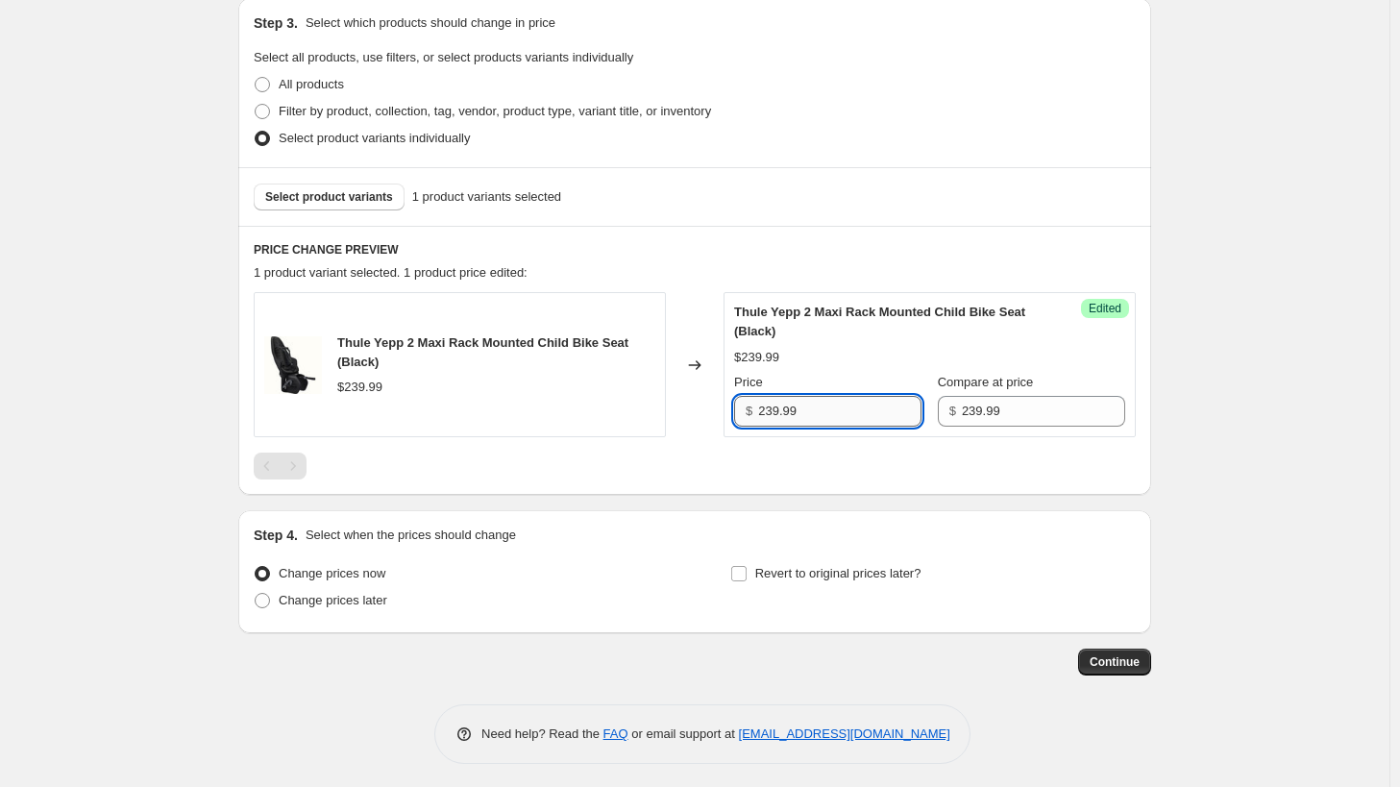
click at [855, 406] on input "239.99" at bounding box center [839, 411] width 163 height 31
type input "190.99"
click at [1253, 401] on div "Create new price [MEDICAL_DATA]. This page is ready Create new price [MEDICAL_D…" at bounding box center [695, 190] width 1390 height 1206
click at [363, 595] on span "Change prices later" at bounding box center [333, 600] width 109 height 14
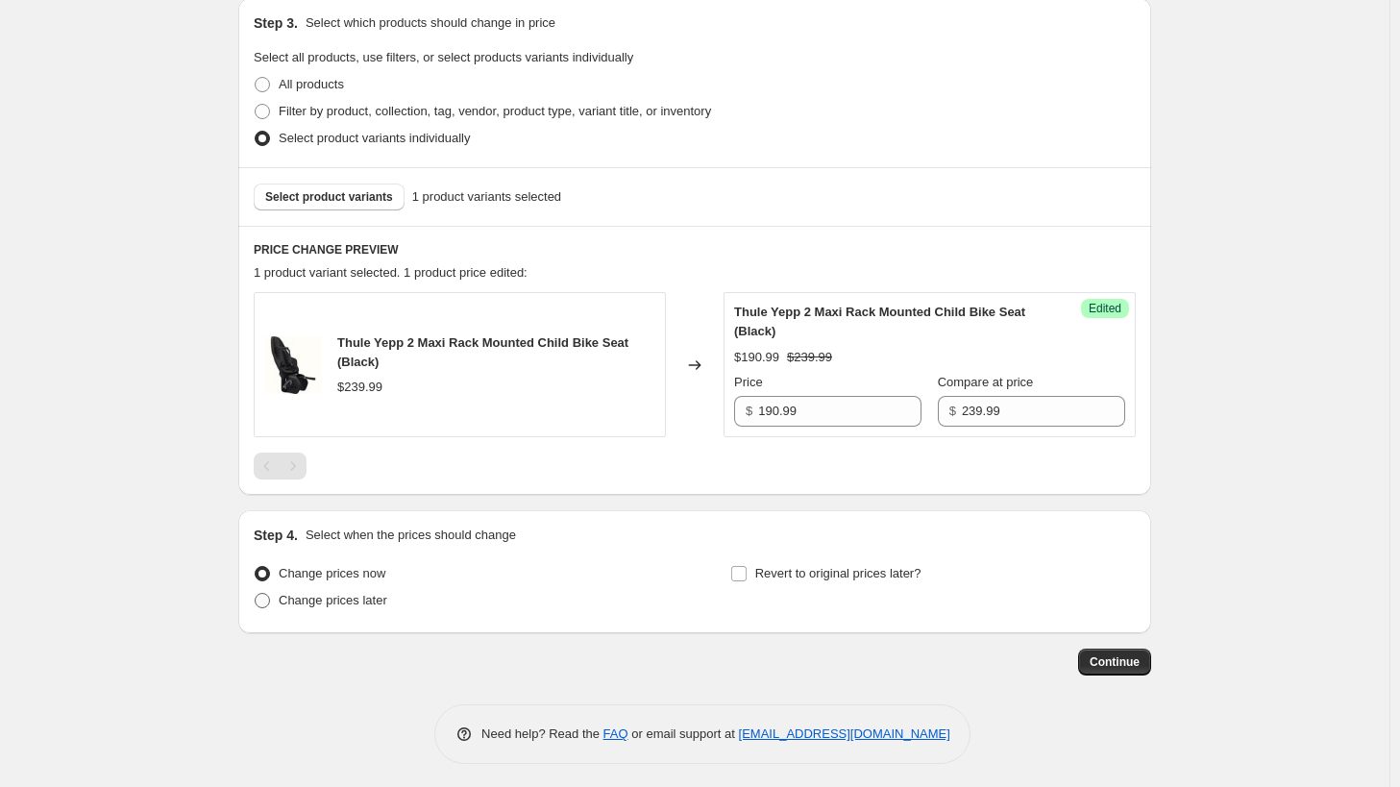
click at [256, 594] on input "Change prices later" at bounding box center [255, 593] width 1 height 1
radio input "true"
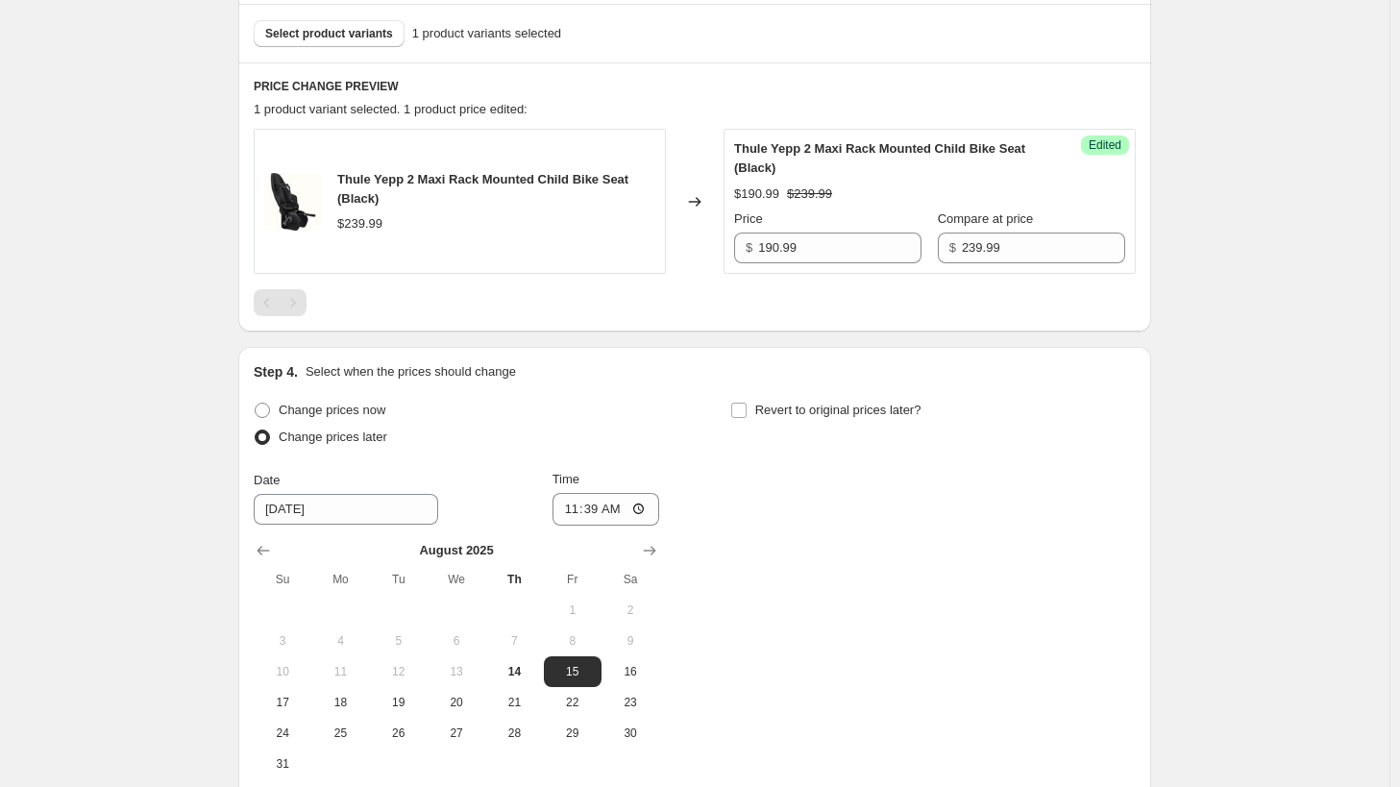
scroll to position [702, 0]
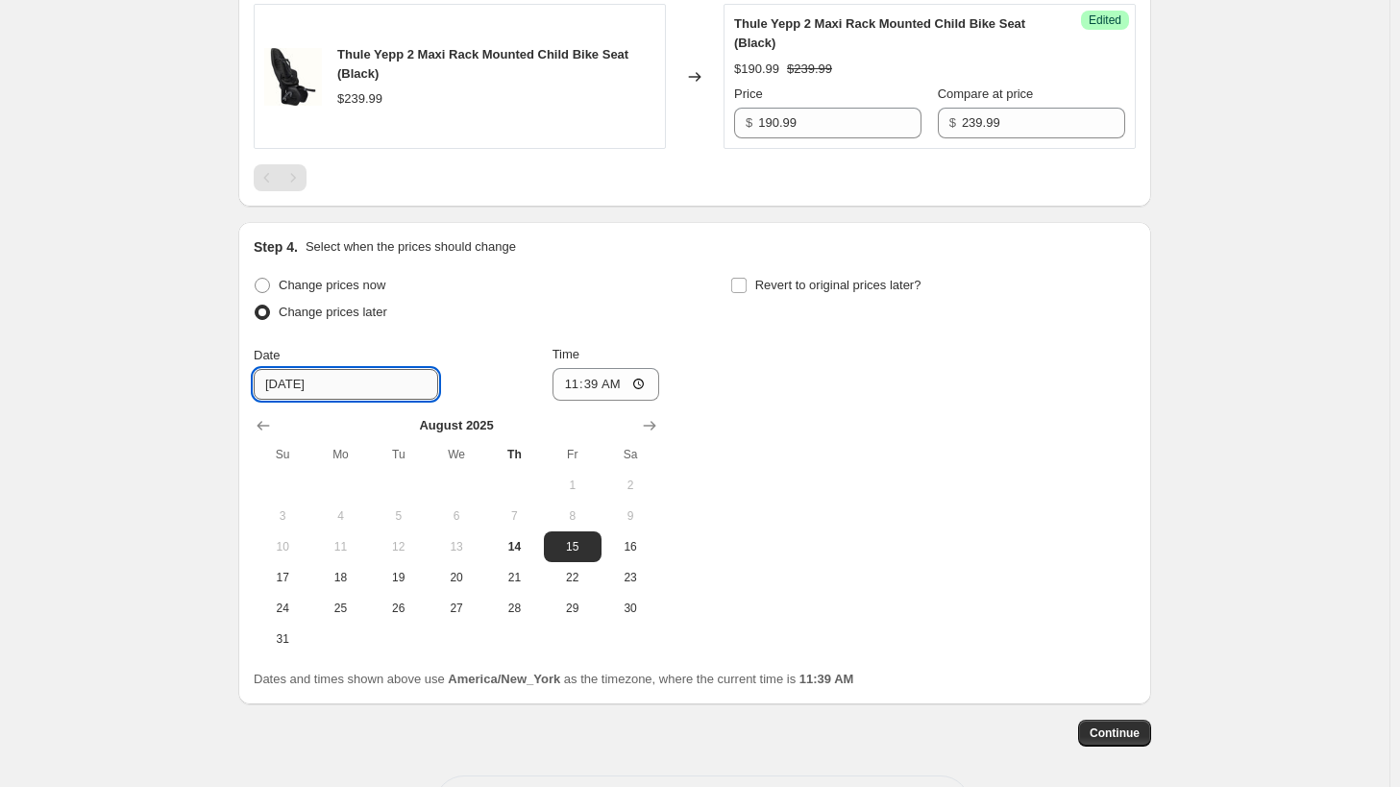
click at [279, 382] on input "[DATE]" at bounding box center [346, 384] width 185 height 31
click at [663, 426] on button "Show next month, September 2025" at bounding box center [649, 425] width 27 height 27
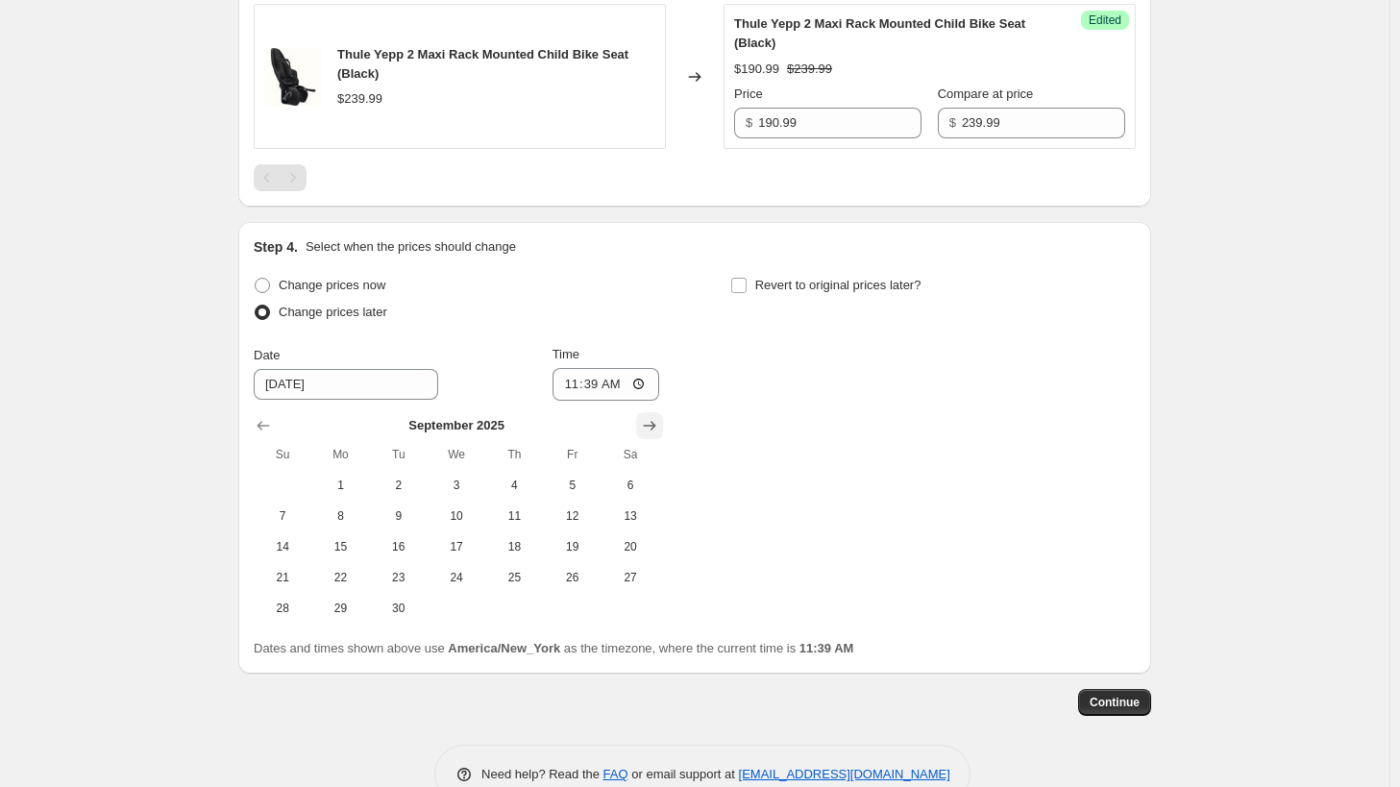
click at [663, 426] on button "Show next month, October 2025" at bounding box center [649, 425] width 27 height 27
click at [663, 426] on button "Show next month, November 2025" at bounding box center [649, 425] width 27 height 27
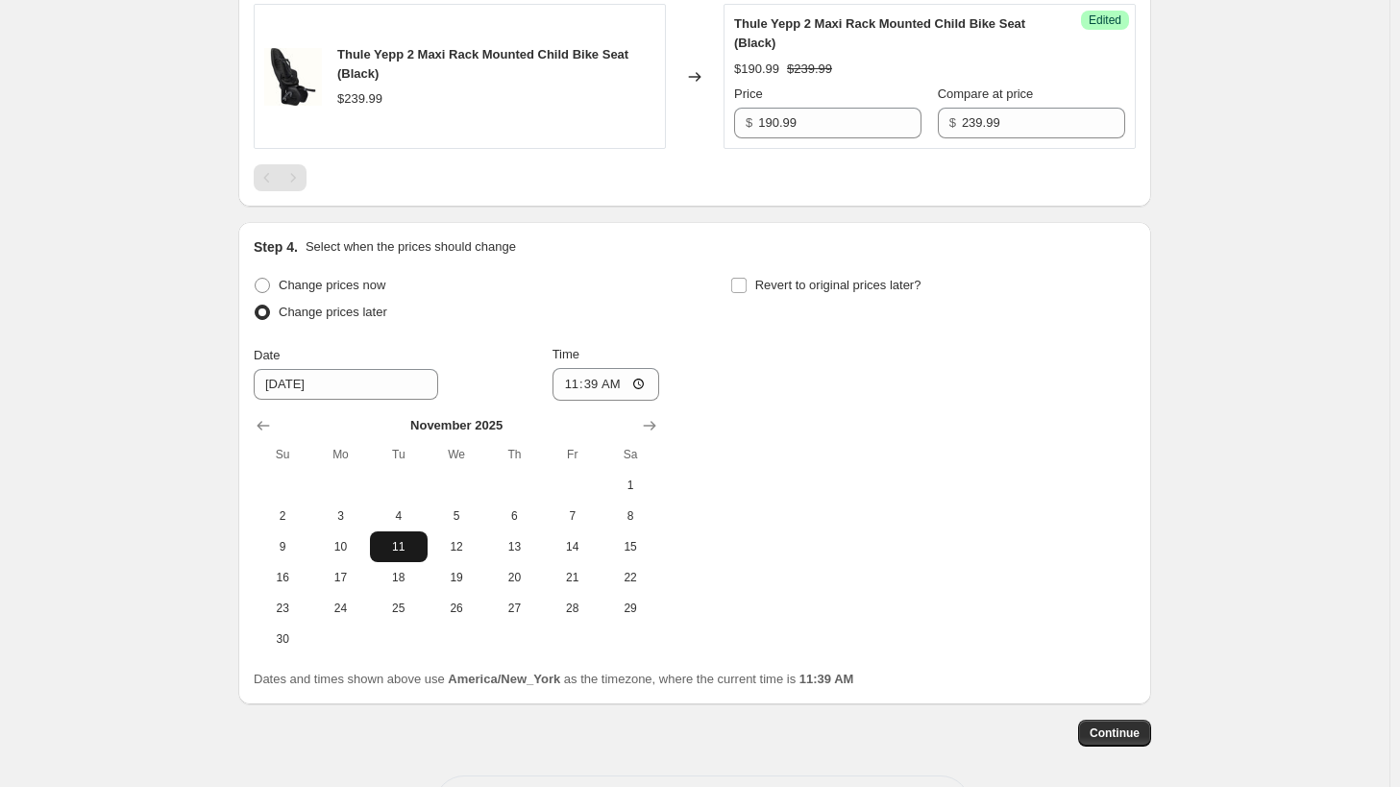
click at [420, 551] on span "11" at bounding box center [399, 546] width 42 height 15
type input "[DATE]"
click at [591, 387] on input "11:39" at bounding box center [607, 384] width 108 height 33
click at [579, 392] on input "11:39" at bounding box center [607, 384] width 108 height 33
type input "03:00"
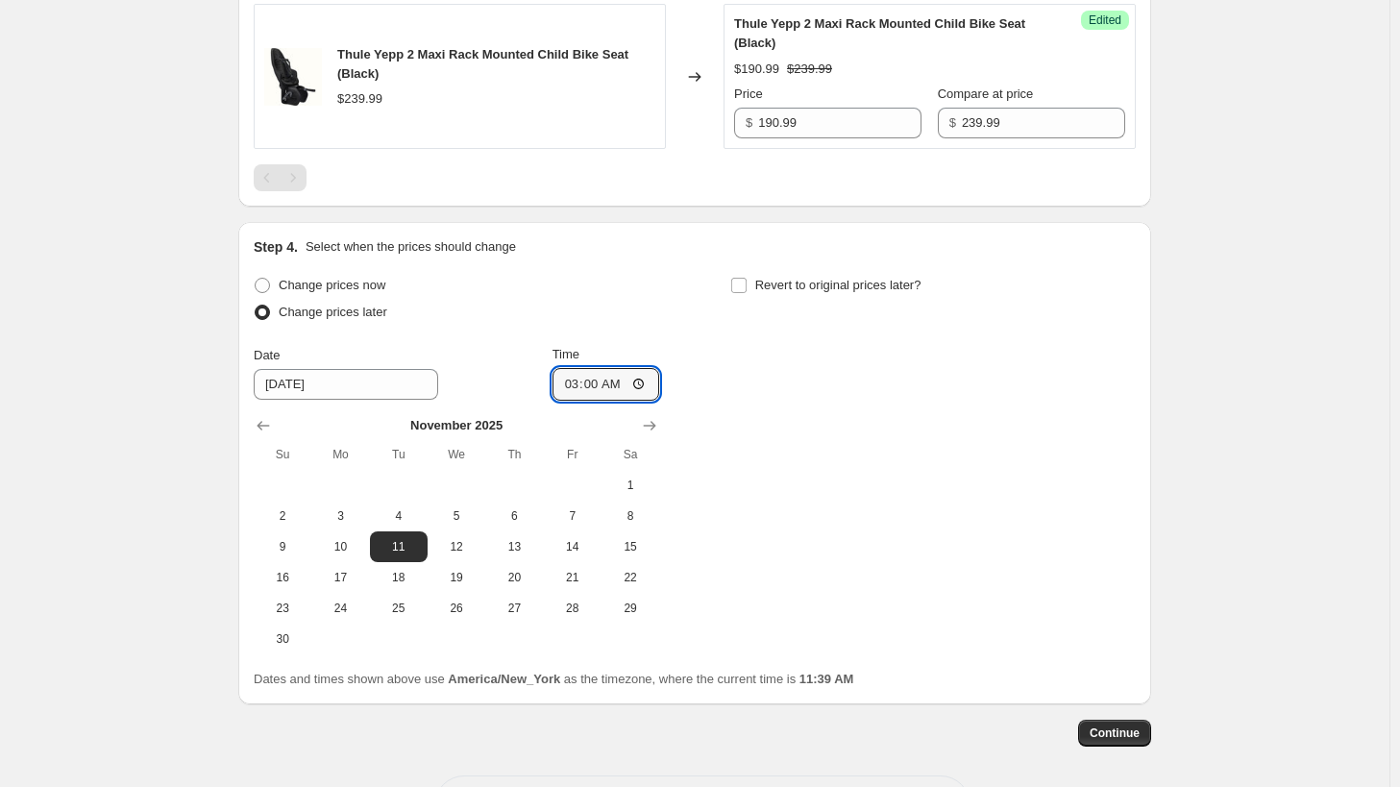
click at [727, 416] on div "Change prices now Change prices later Date [DATE] Time 03:00 [DATE] Su Mo Tu We…" at bounding box center [695, 463] width 882 height 382
click at [769, 283] on span "Revert to original prices later?" at bounding box center [838, 285] width 166 height 14
click at [747, 283] on input "Revert to original prices later?" at bounding box center [738, 285] width 15 height 15
checkbox input "true"
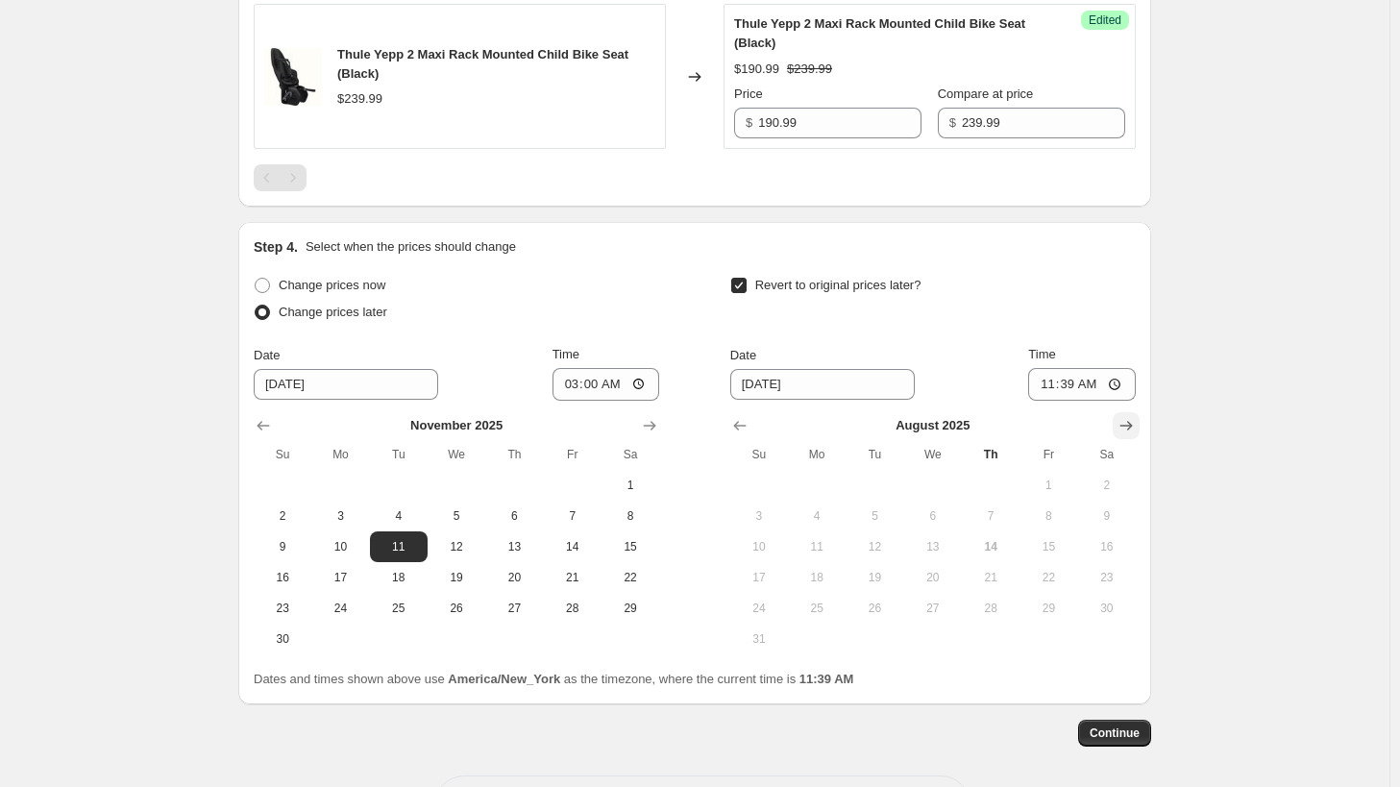
click at [1127, 428] on icon "Show next month, September 2025" at bounding box center [1126, 425] width 19 height 19
click at [1127, 428] on icon "Show next month, October 2025" at bounding box center [1126, 425] width 19 height 19
click at [1127, 428] on icon "Show next month, November 2025" at bounding box center [1126, 425] width 19 height 19
click at [1128, 428] on icon "Show next month, December 2025" at bounding box center [1126, 425] width 19 height 19
click at [887, 489] on span "2" at bounding box center [874, 485] width 42 height 15
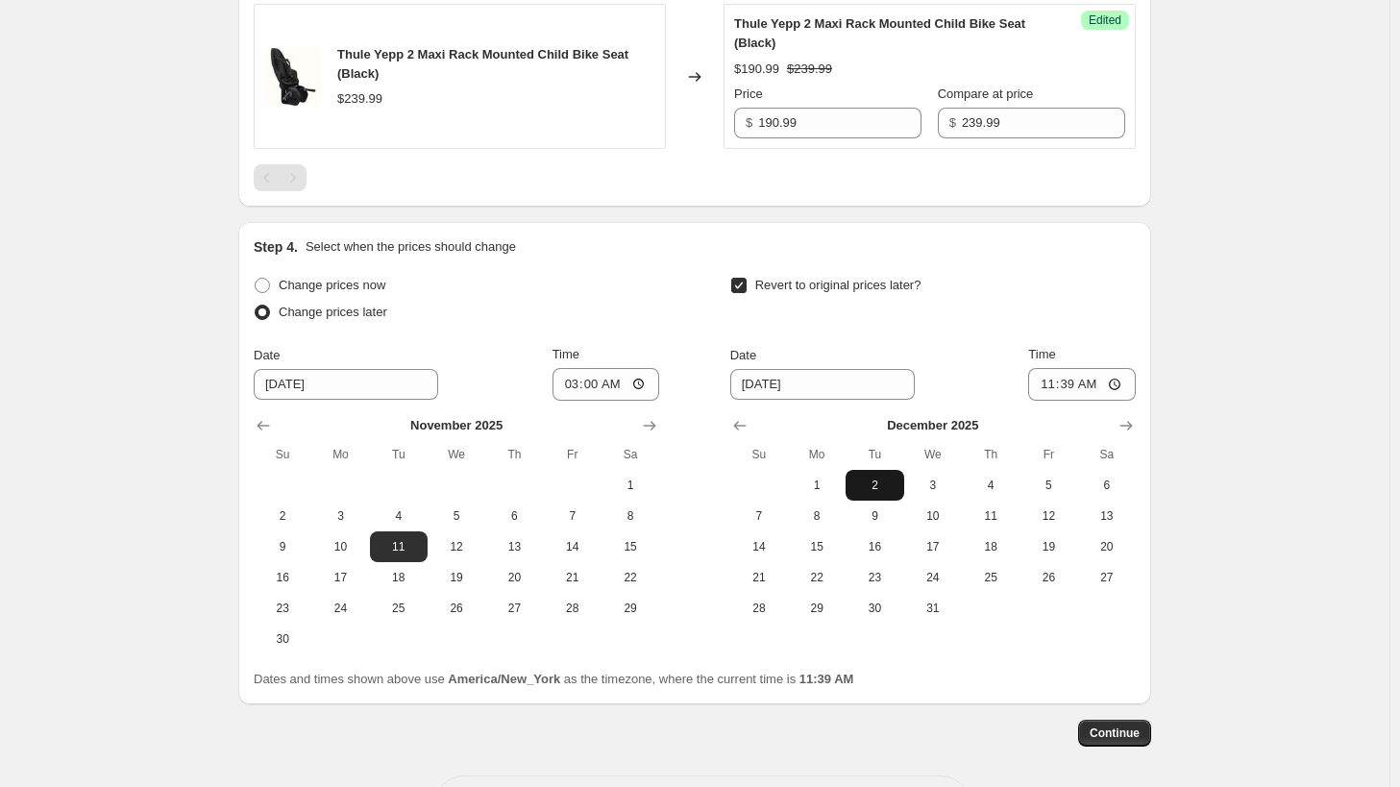
type input "[DATE]"
click at [784, 385] on input "[DATE]" at bounding box center [822, 384] width 185 height 31
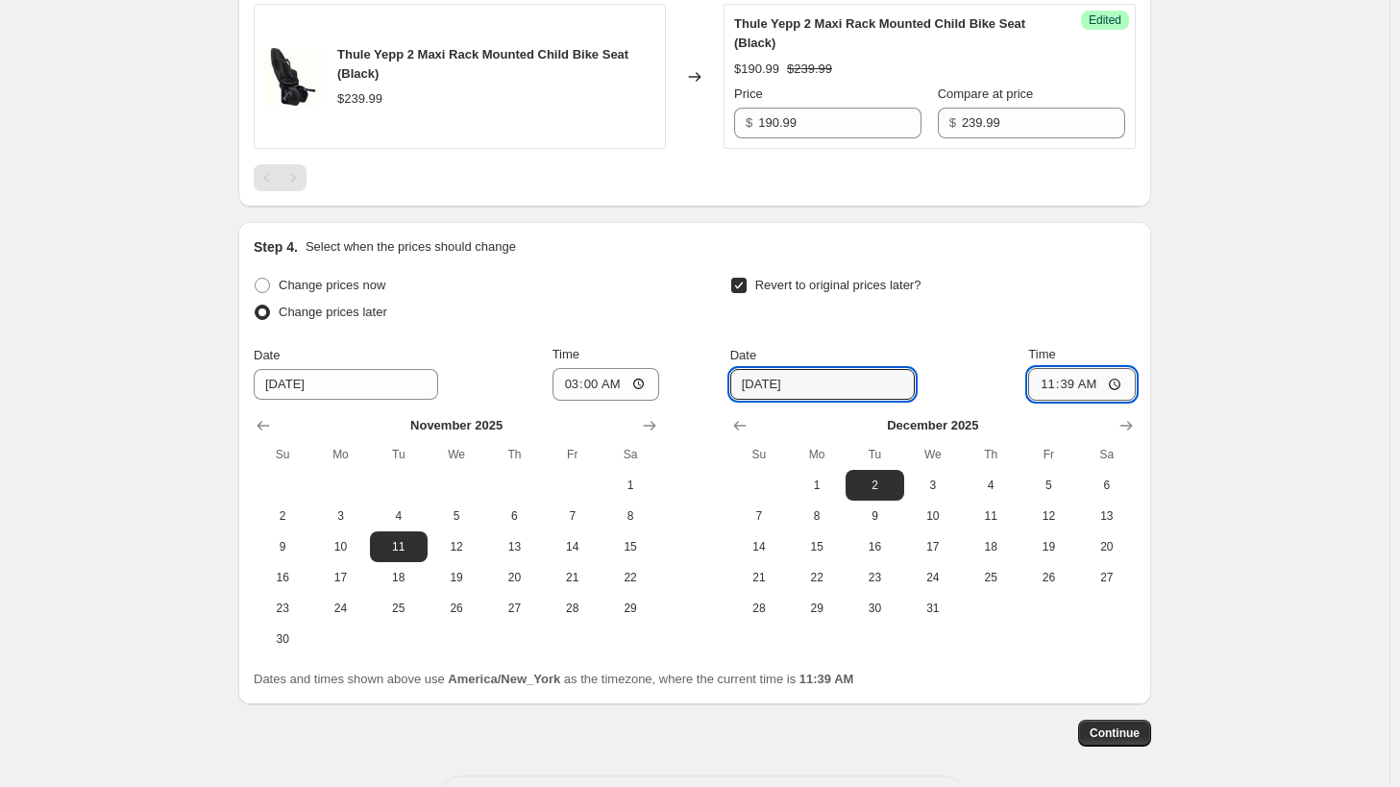
click at [1084, 387] on input "11:39" at bounding box center [1082, 384] width 108 height 33
click at [1055, 383] on input "11:39" at bounding box center [1082, 384] width 108 height 33
type input "03:00"
click at [1318, 291] on div "Create new price [MEDICAL_DATA]. This page is ready Create new price [MEDICAL_D…" at bounding box center [695, 80] width 1390 height 1565
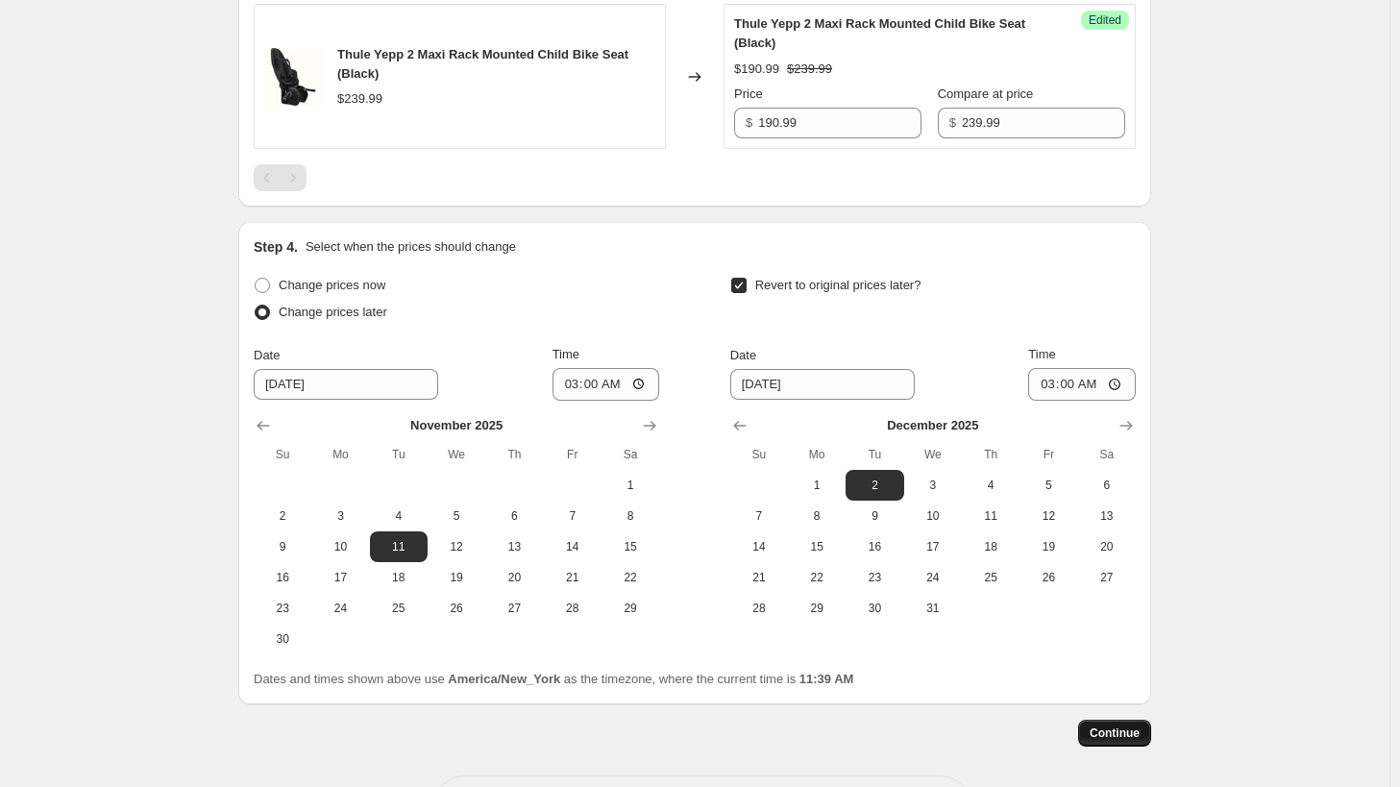
click at [1130, 731] on span "Continue" at bounding box center [1115, 733] width 50 height 15
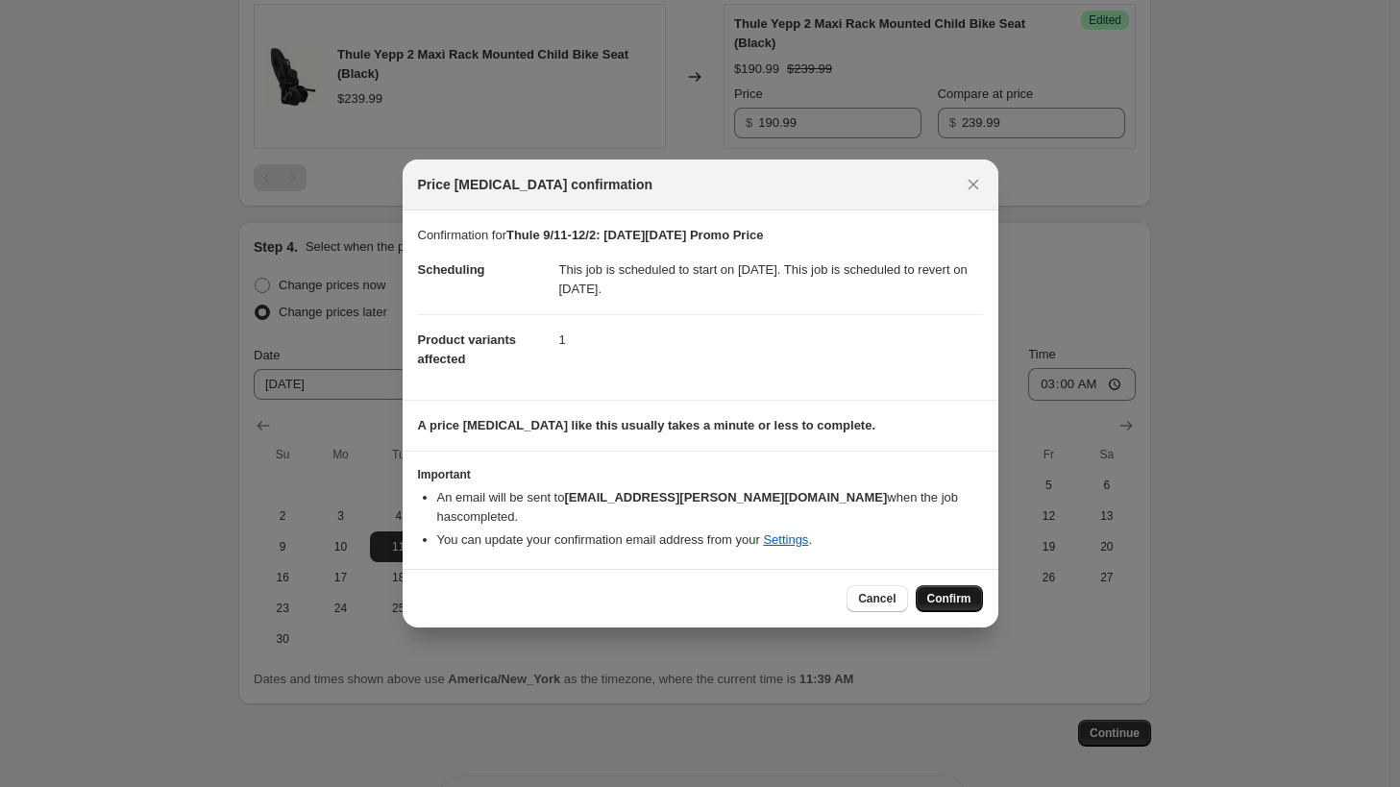
click at [961, 591] on span "Confirm" at bounding box center [949, 598] width 44 height 15
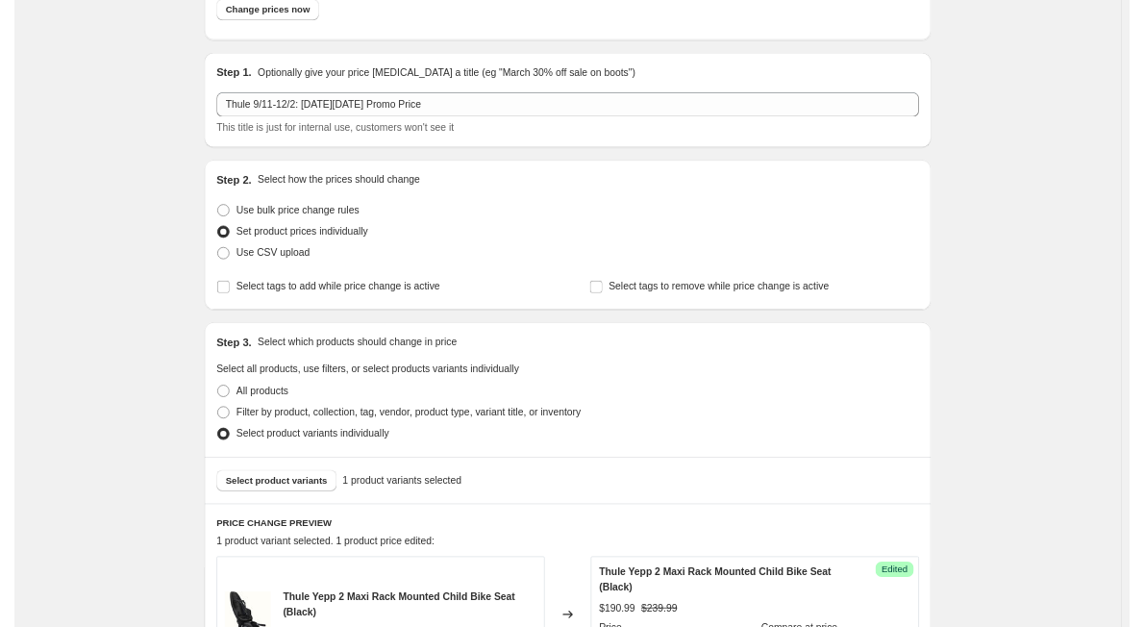
scroll to position [125, 0]
